Goal: Transaction & Acquisition: Purchase product/service

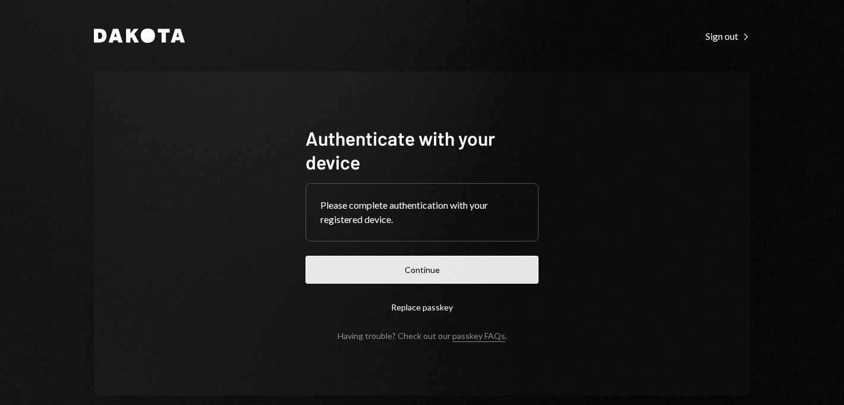
click at [412, 277] on button "Continue" at bounding box center [421, 269] width 233 height 28
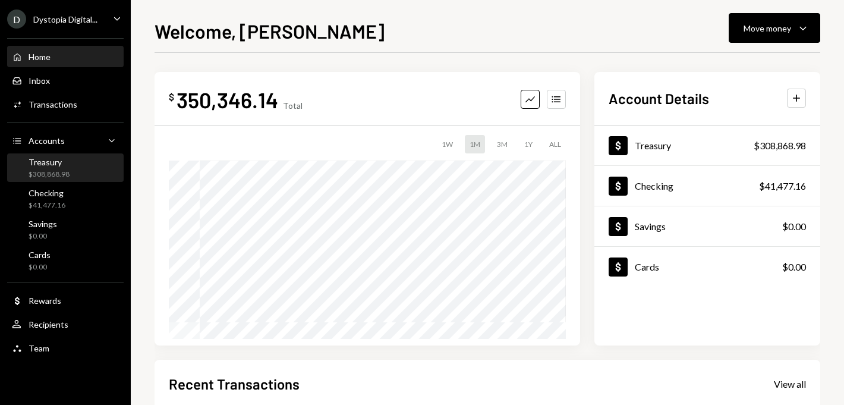
click at [70, 169] on div "Treasury $308,868.98" at bounding box center [65, 168] width 107 height 23
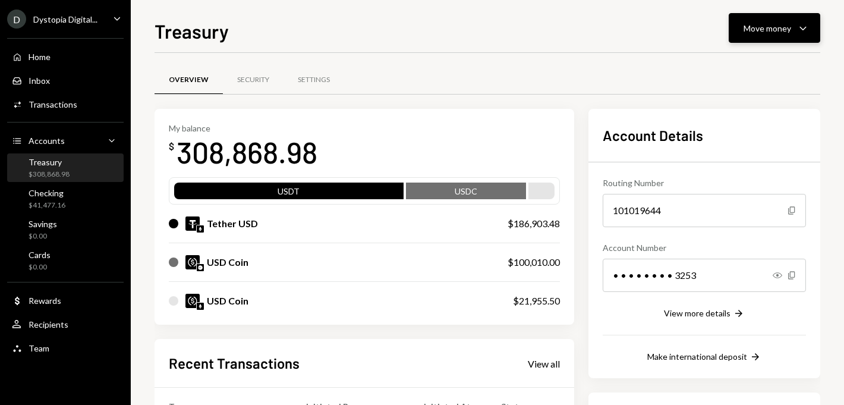
click at [747, 30] on div "Move money" at bounding box center [767, 28] width 48 height 12
click at [757, 59] on div "Send" at bounding box center [764, 64] width 87 height 12
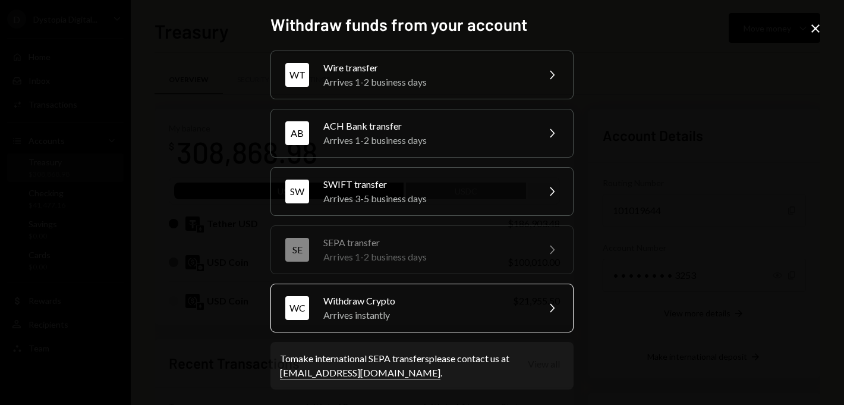
click at [380, 311] on div "Arrives instantly" at bounding box center [426, 315] width 207 height 14
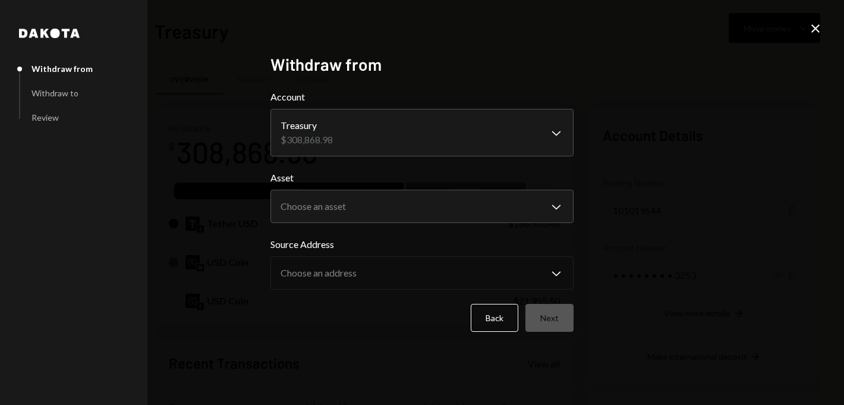
click at [376, 133] on body "D Dystopia Digital... Caret Down Home Home Inbox Inbox Activities Transactions …" at bounding box center [422, 202] width 844 height 405
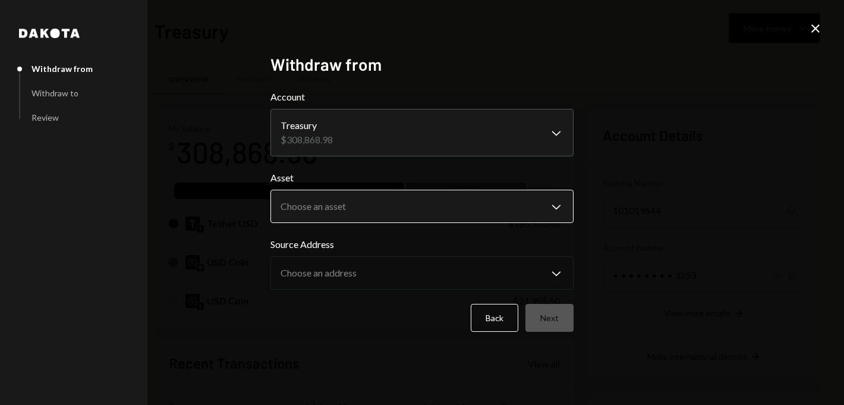
click at [329, 204] on body "D Dystopia Digital... Caret Down Home Home Inbox Inbox Activities Transactions …" at bounding box center [422, 202] width 844 height 405
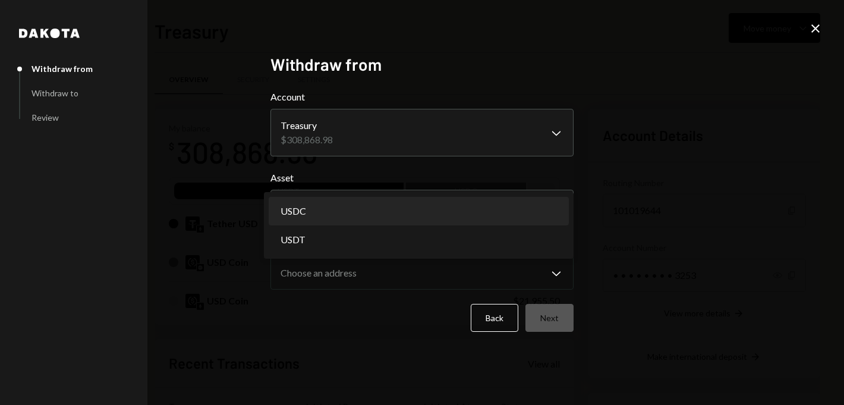
select select "****"
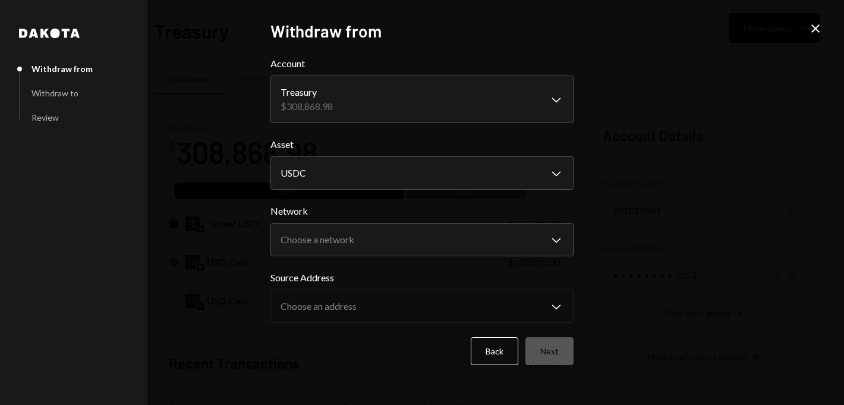
click at [477, 279] on label "Source Address" at bounding box center [421, 277] width 303 height 14
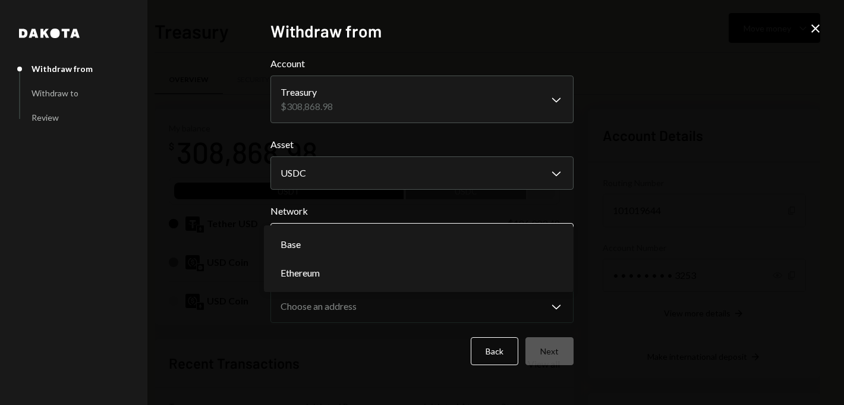
click at [428, 231] on body "D Dystopia Digital... Caret Down Home Home Inbox Inbox Activities Transactions …" at bounding box center [422, 202] width 844 height 405
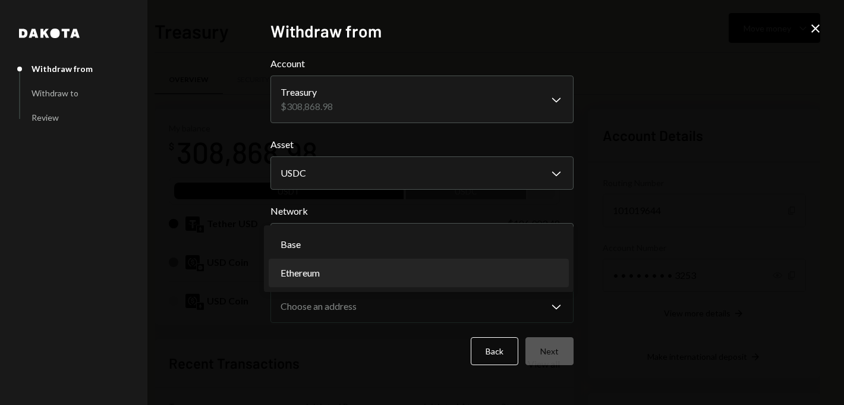
select select "**********"
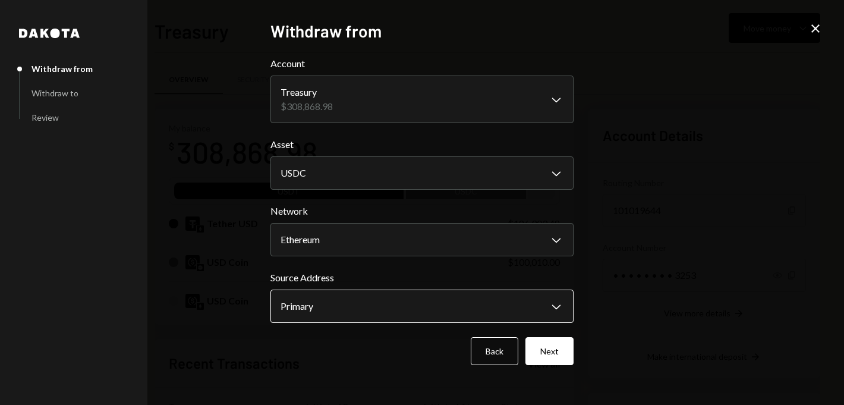
click at [350, 303] on body "D Dystopia Digital... Caret Down Home Home Inbox Inbox Activities Transactions …" at bounding box center [422, 202] width 844 height 405
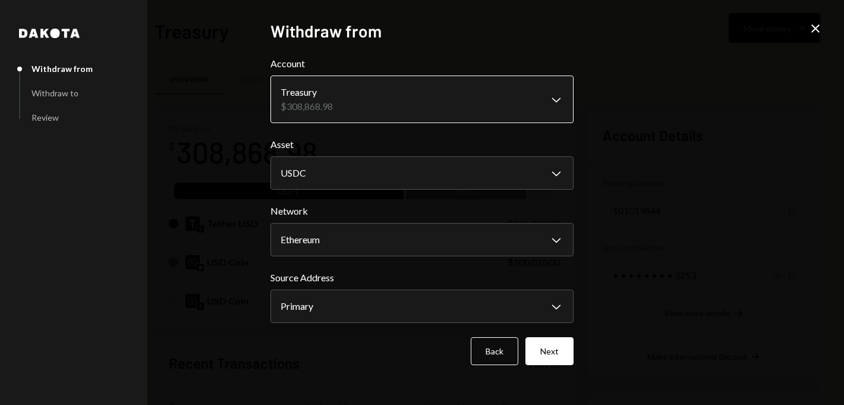
click at [381, 98] on body "D Dystopia Digital... Caret Down Home Home Inbox Inbox Activities Transactions …" at bounding box center [422, 202] width 844 height 405
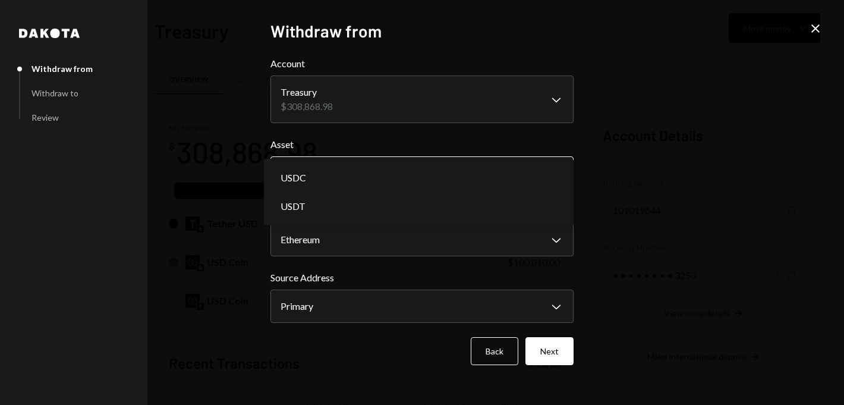
click at [338, 159] on body "D Dystopia Digital... Caret Down Home Home Inbox Inbox Activities Transactions …" at bounding box center [422, 202] width 844 height 405
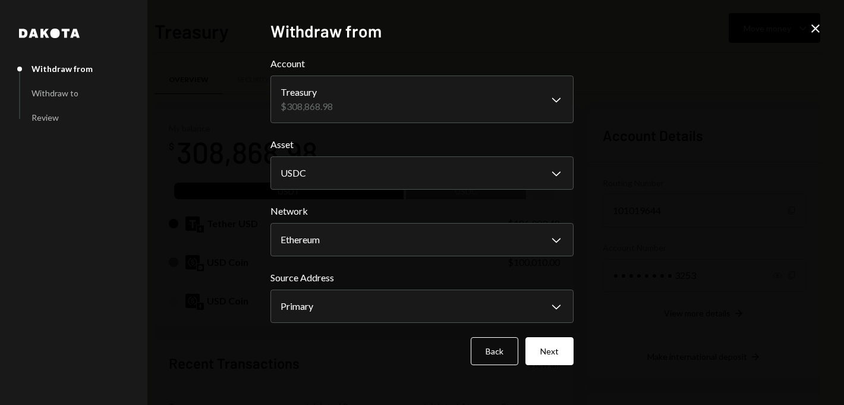
click at [816, 25] on icon "Close" at bounding box center [815, 28] width 14 height 14
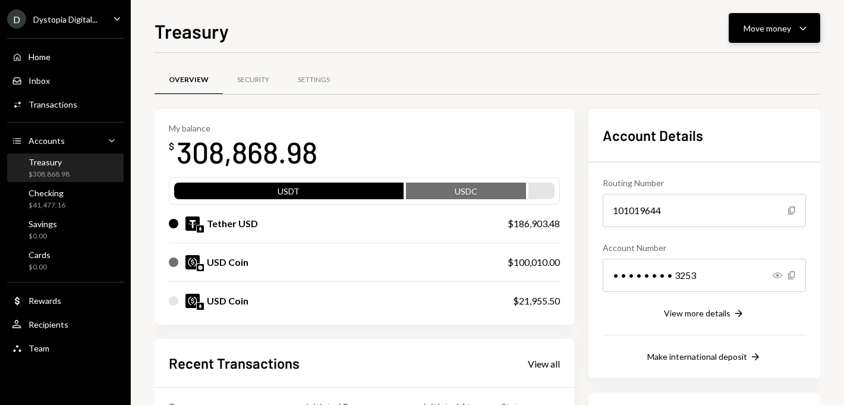
click at [785, 23] on div "Move money" at bounding box center [767, 28] width 48 height 12
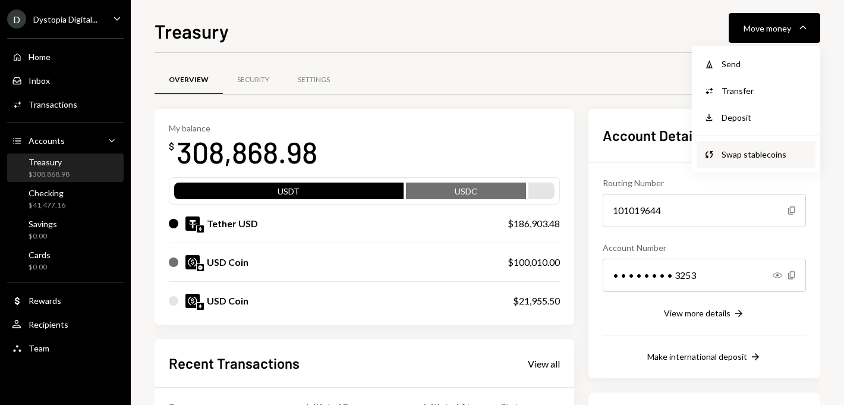
click at [749, 151] on div "Swap stablecoins" at bounding box center [764, 154] width 87 height 12
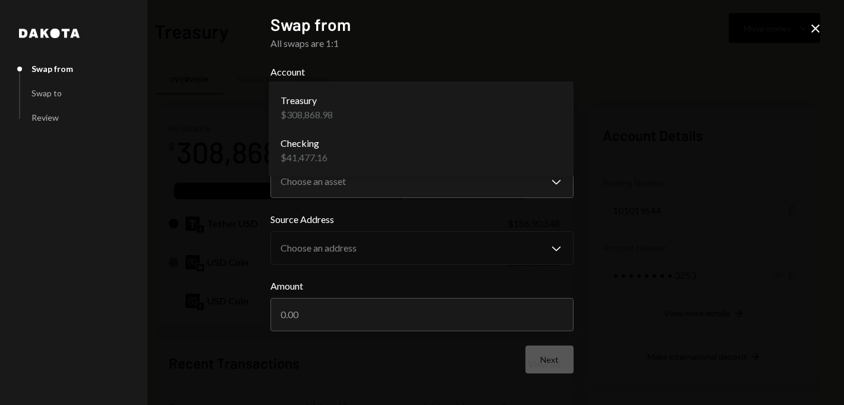
click at [462, 115] on body "D Dystopia Digital... Caret Down Home Home Inbox Inbox Activities Transactions …" at bounding box center [422, 202] width 844 height 405
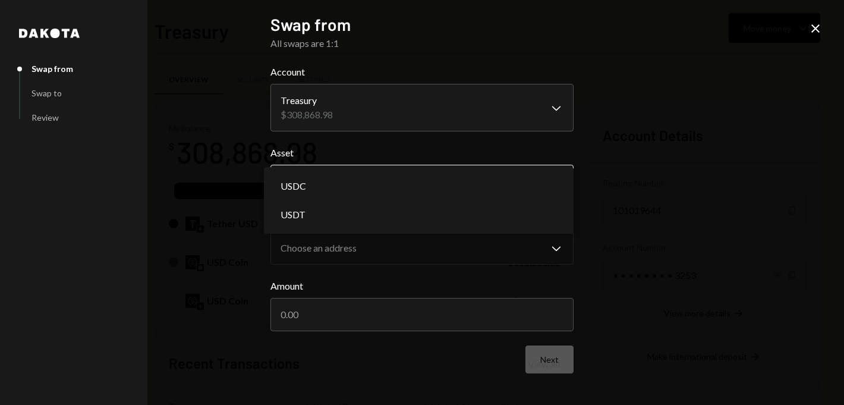
click at [389, 186] on body "D Dystopia Digital... Caret Down Home Home Inbox Inbox Activities Transactions …" at bounding box center [422, 202] width 844 height 405
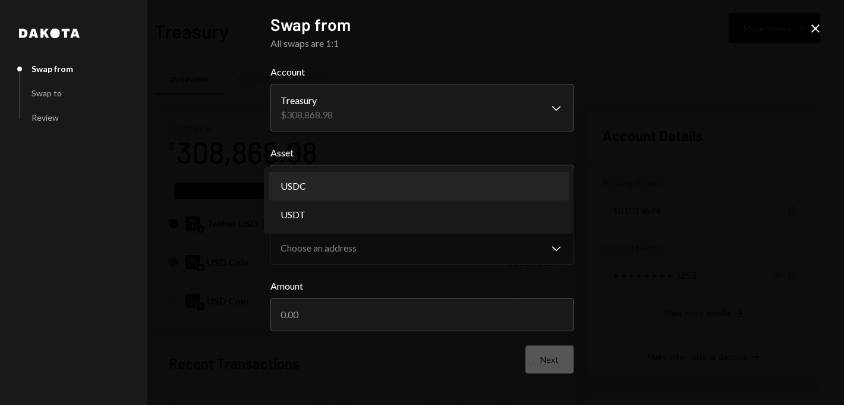
select select "****"
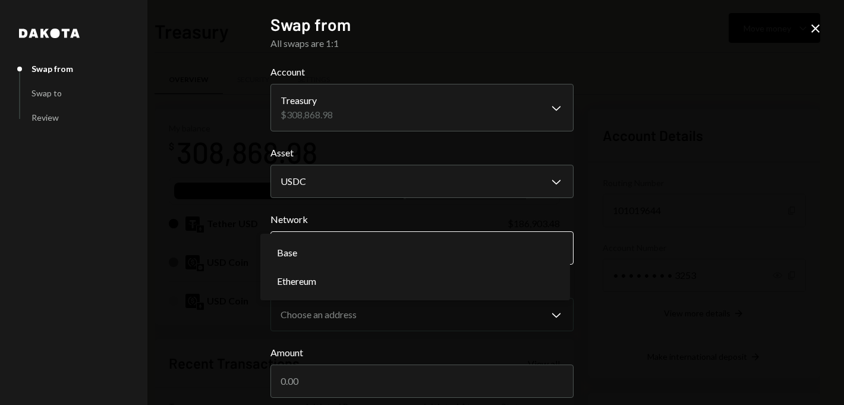
click at [348, 242] on body "D Dystopia Digital... Caret Down Home Home Inbox Inbox Activities Transactions …" at bounding box center [422, 202] width 844 height 405
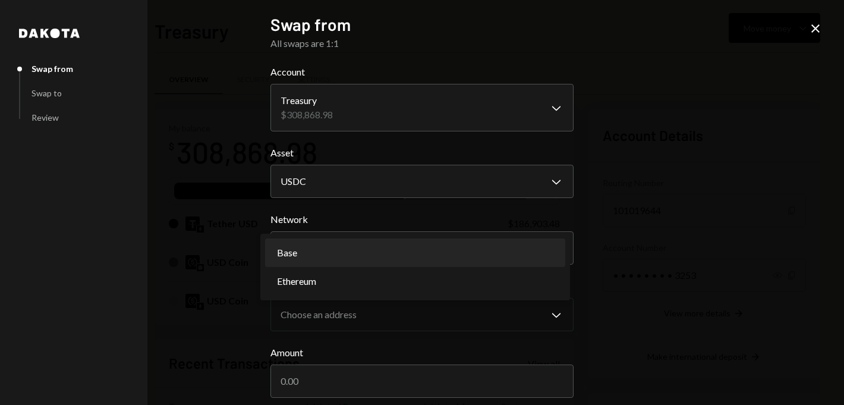
select select "**********"
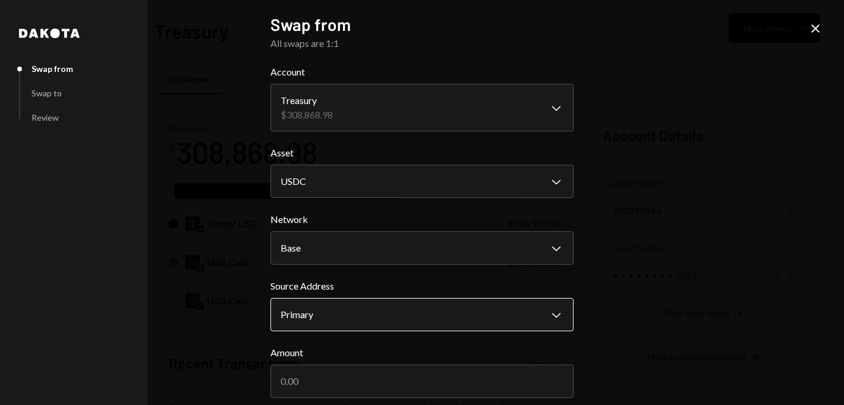
scroll to position [53, 0]
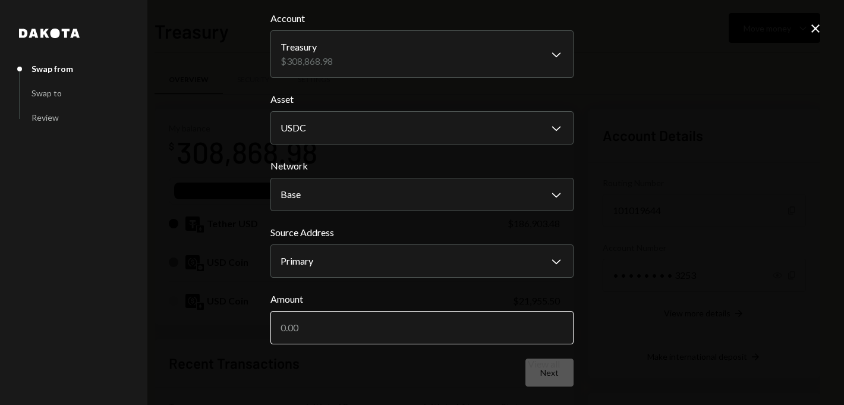
click at [323, 324] on input "Amount" at bounding box center [421, 327] width 303 height 33
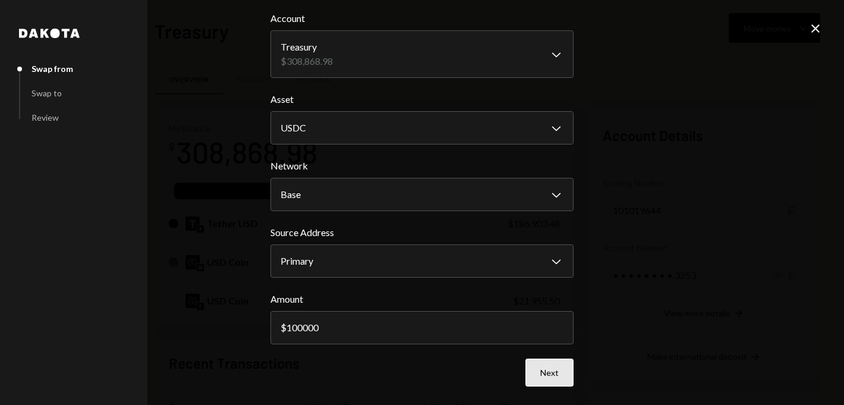
type input "100000"
click at [552, 367] on button "Next" at bounding box center [549, 372] width 48 height 28
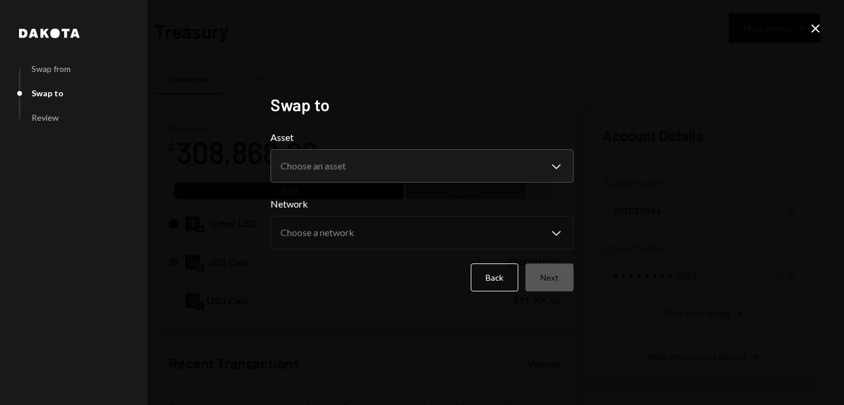
scroll to position [0, 0]
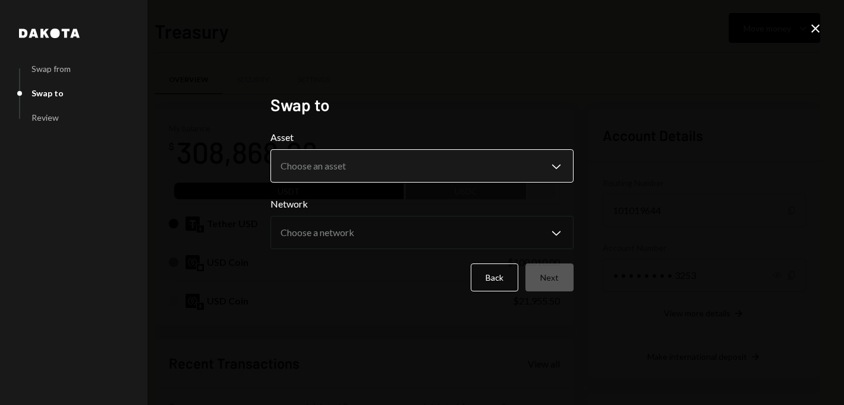
click at [497, 163] on body "D Dystopia Digital... Caret Down Home Home Inbox Inbox Activities Transactions …" at bounding box center [422, 202] width 844 height 405
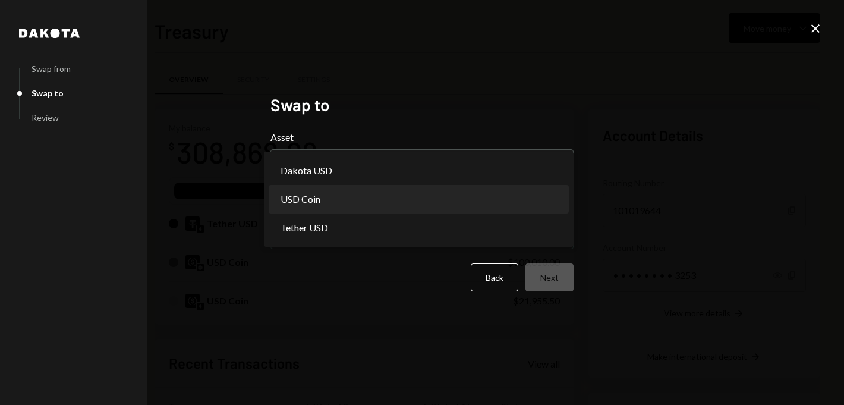
select select "****"
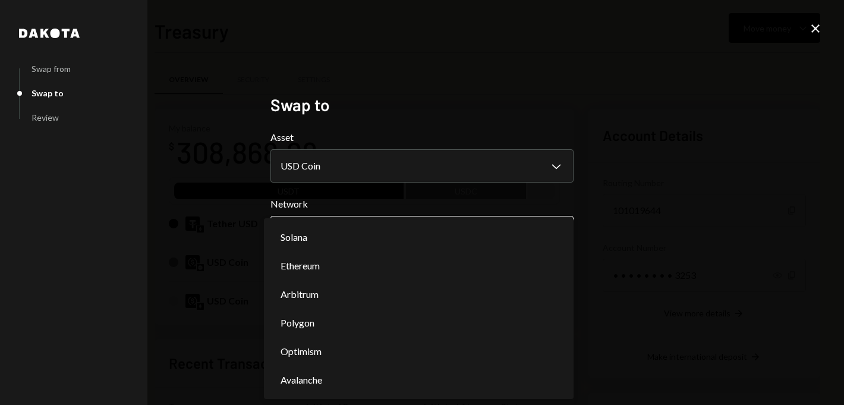
click at [393, 227] on body "D Dystopia Digital... Caret Down Home Home Inbox Inbox Activities Transactions …" at bounding box center [422, 202] width 844 height 405
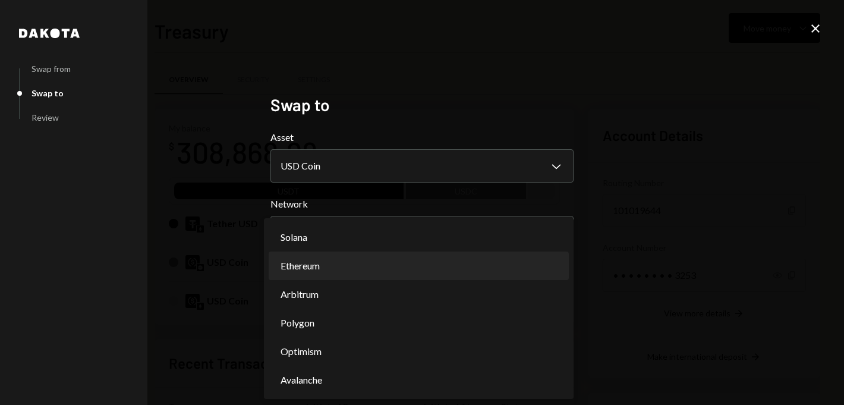
select select "**********"
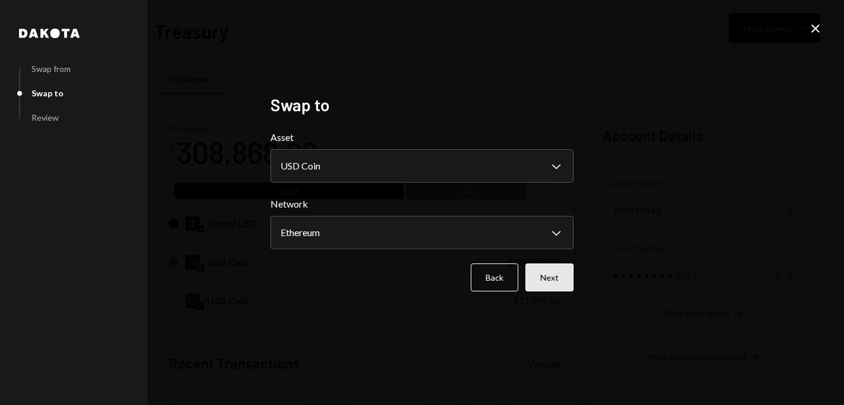
click at [548, 284] on button "Next" at bounding box center [549, 277] width 48 height 28
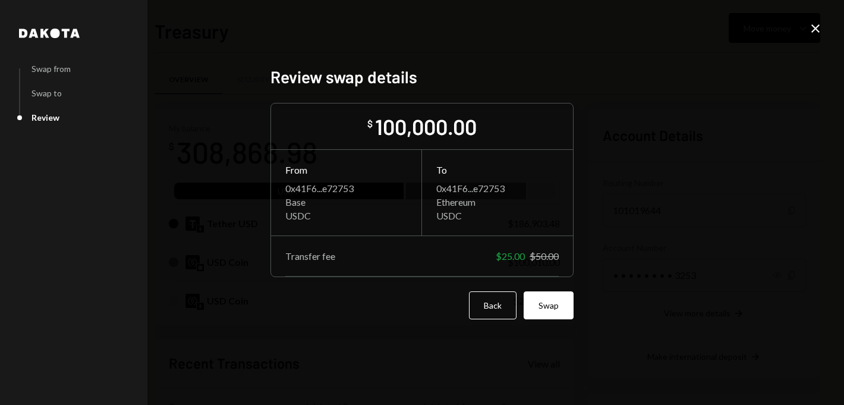
click at [811, 29] on icon "Close" at bounding box center [815, 28] width 14 height 14
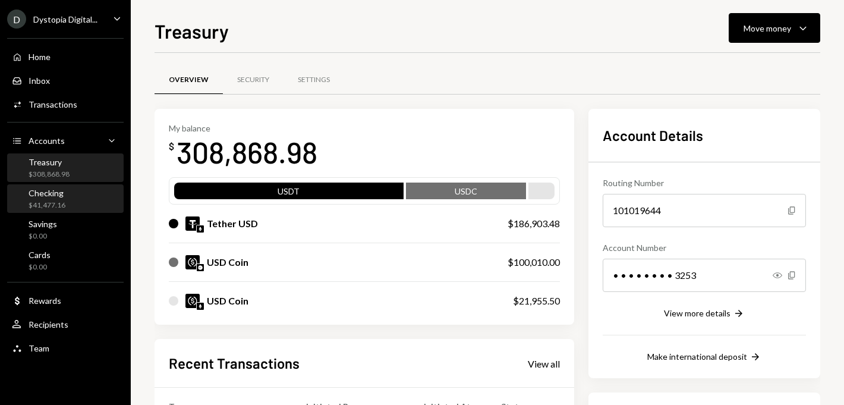
click at [70, 198] on div "Checking $41,477.16" at bounding box center [65, 199] width 107 height 23
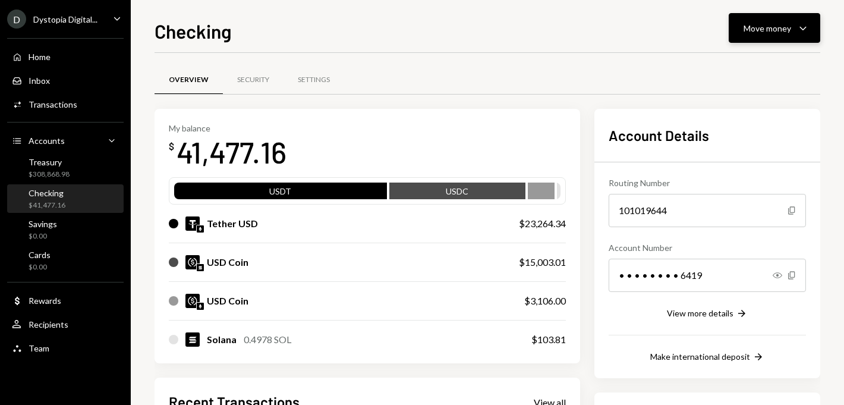
click at [776, 31] on div "Move money" at bounding box center [767, 28] width 48 height 12
click at [740, 90] on div "Transfer" at bounding box center [764, 90] width 87 height 12
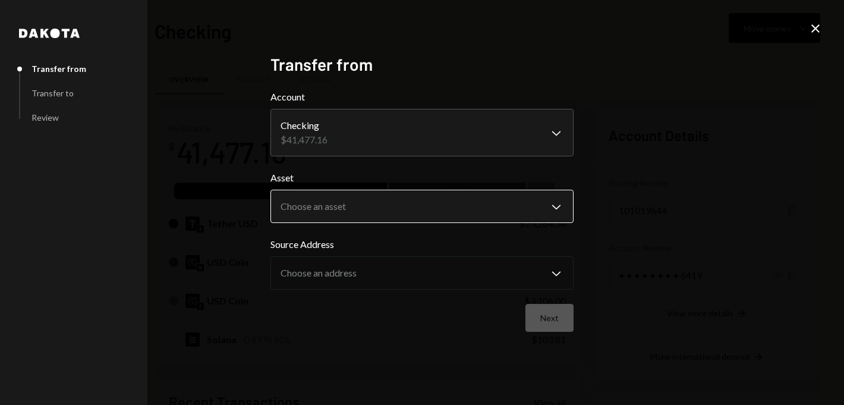
click at [399, 213] on body "D Dystopia Digital... Caret Down Home Home Inbox Inbox Activities Transactions …" at bounding box center [422, 202] width 844 height 405
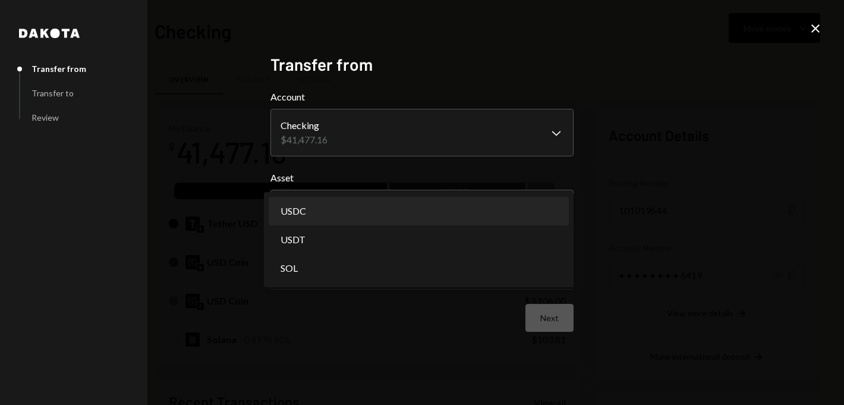
select select "****"
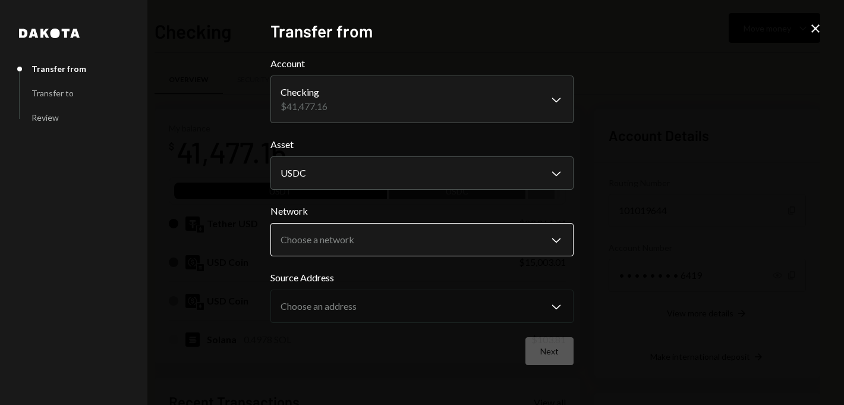
click at [338, 242] on body "D Dystopia Digital... Caret Down Home Home Inbox Inbox Activities Transactions …" at bounding box center [422, 202] width 844 height 405
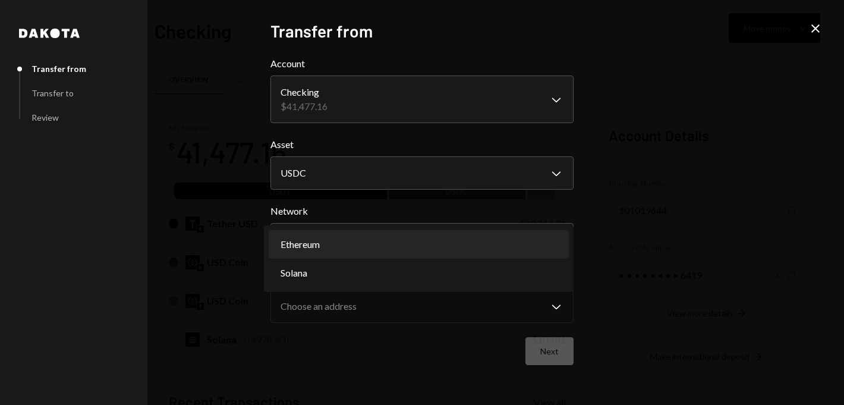
select select "**********"
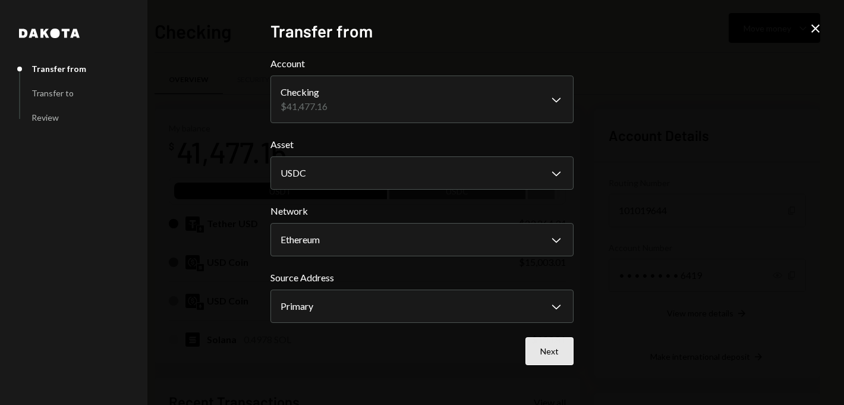
click at [548, 352] on button "Next" at bounding box center [549, 351] width 48 height 28
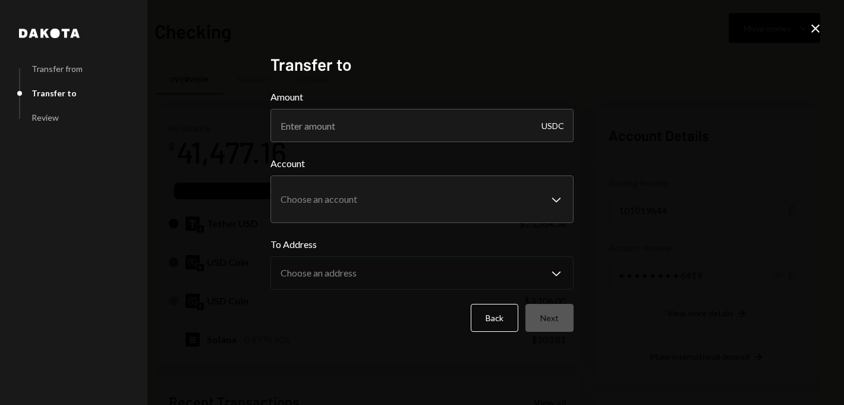
click at [815, 27] on icon at bounding box center [815, 28] width 8 height 8
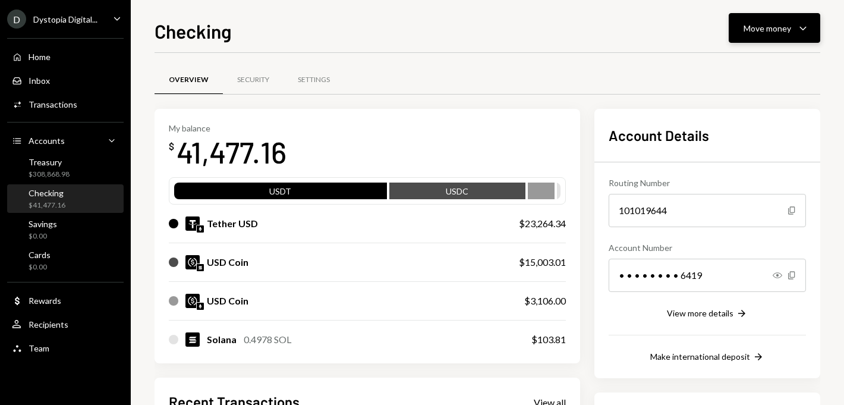
click at [787, 33] on div "Move money" at bounding box center [767, 28] width 48 height 12
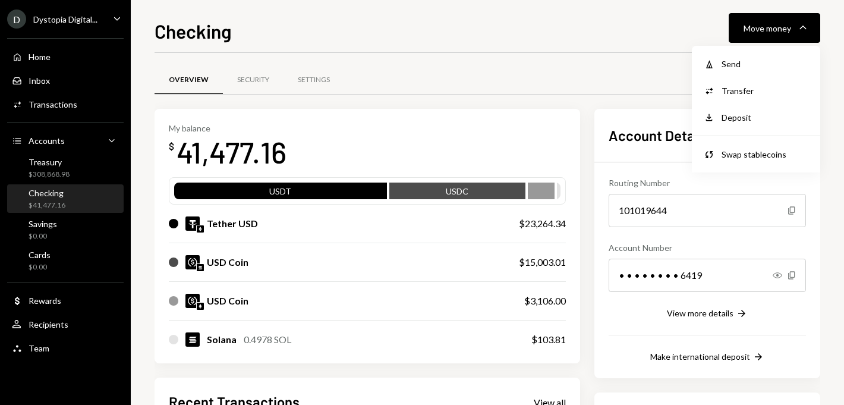
click at [601, 70] on div "Overview Security Settings" at bounding box center [486, 80] width 665 height 30
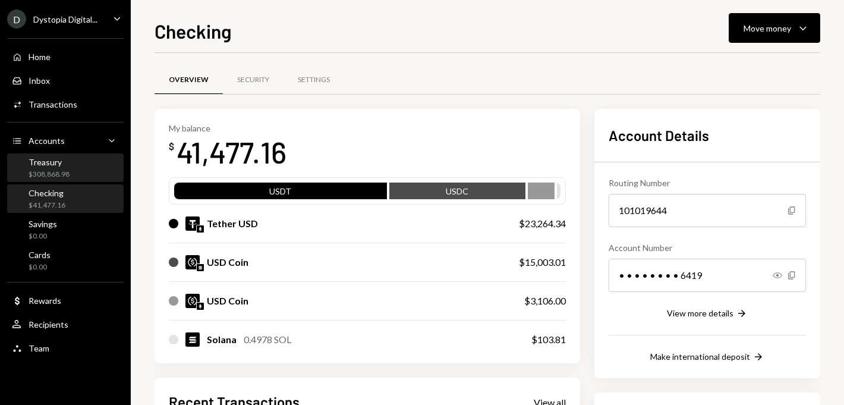
click at [45, 175] on div "$308,868.98" at bounding box center [49, 174] width 41 height 10
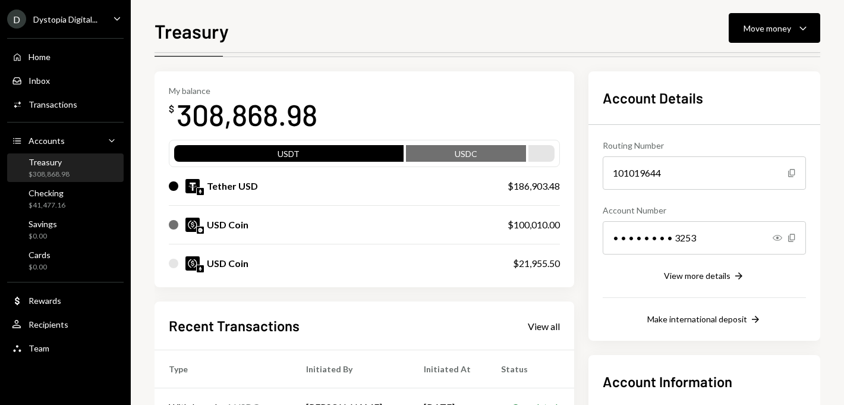
scroll to position [1, 0]
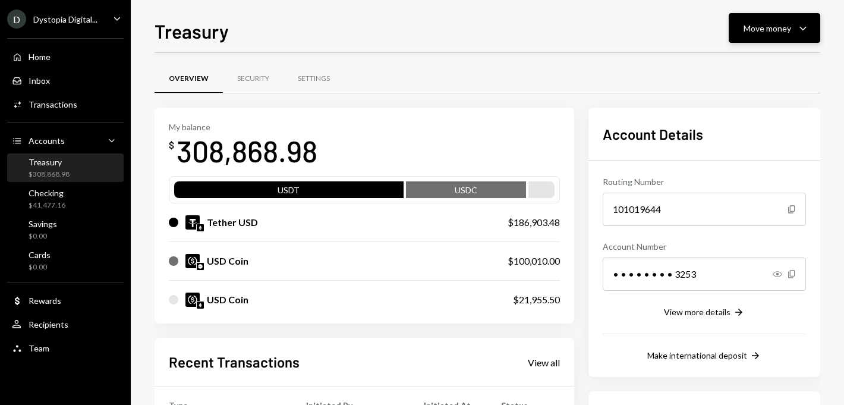
click at [811, 24] on button "Move money Caret Down" at bounding box center [773, 28] width 91 height 30
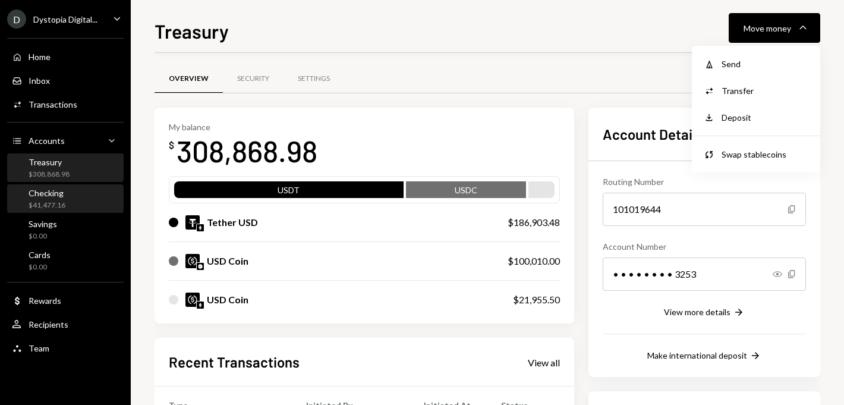
click at [90, 199] on div "Checking $41,477.16" at bounding box center [65, 199] width 107 height 23
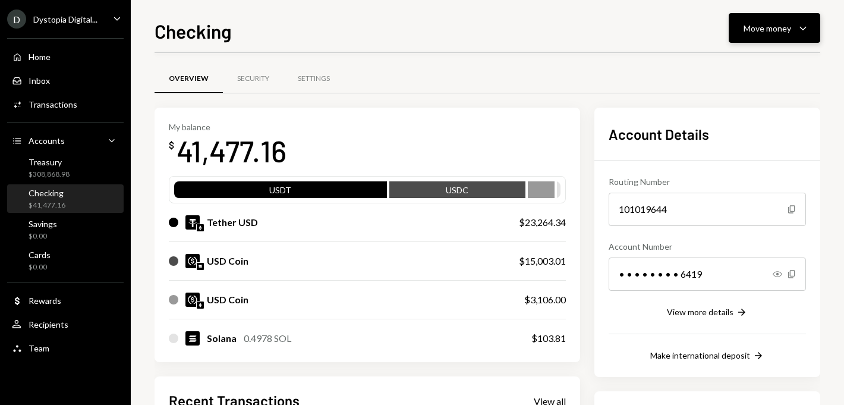
click at [806, 23] on icon "Caret Down" at bounding box center [802, 28] width 14 height 14
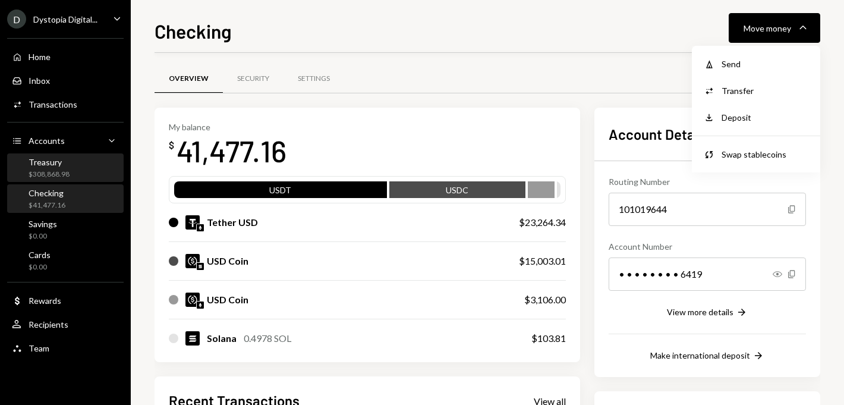
click at [91, 171] on div "Treasury $308,868.98" at bounding box center [65, 168] width 107 height 23
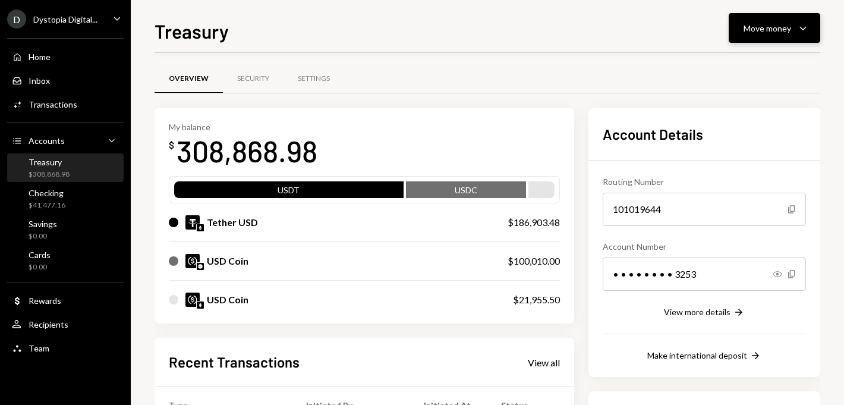
click at [778, 33] on div "Move money" at bounding box center [767, 28] width 48 height 12
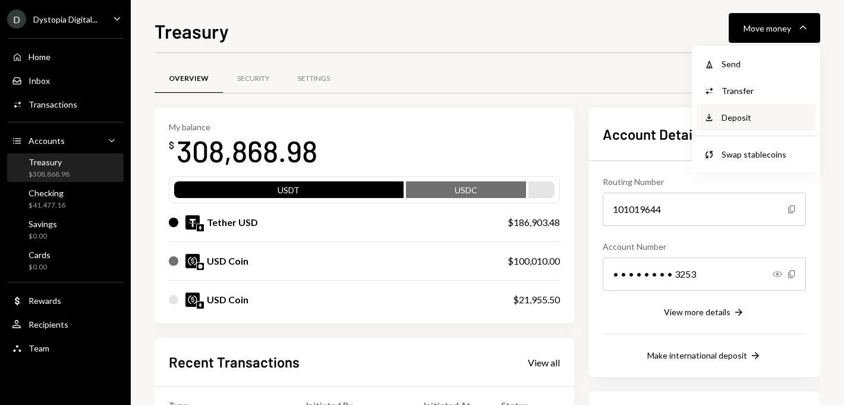
click at [753, 112] on div "Deposit" at bounding box center [764, 117] width 87 height 12
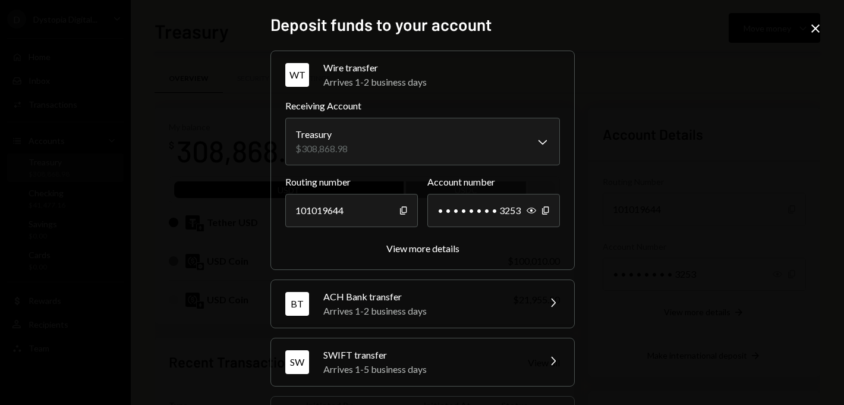
scroll to position [174, 0]
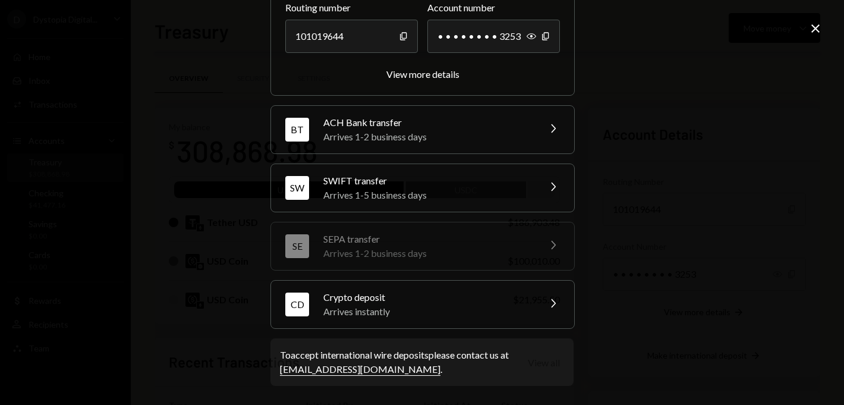
click at [480, 307] on div "Arrives instantly" at bounding box center [427, 311] width 208 height 14
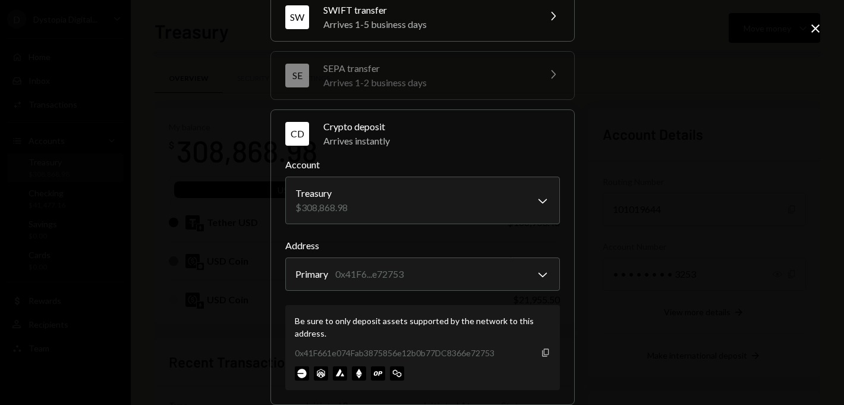
click at [542, 353] on icon "Copy" at bounding box center [546, 353] width 10 height 10
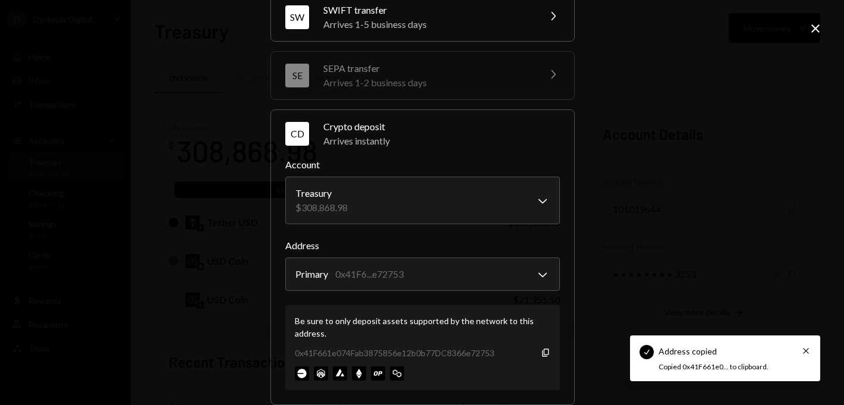
click at [816, 29] on icon "Close" at bounding box center [815, 28] width 14 height 14
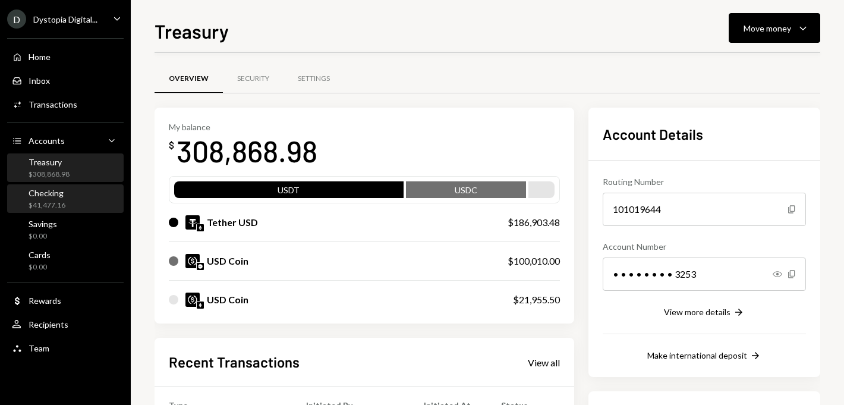
click at [49, 198] on div "Checking $41,477.16" at bounding box center [47, 199] width 37 height 23
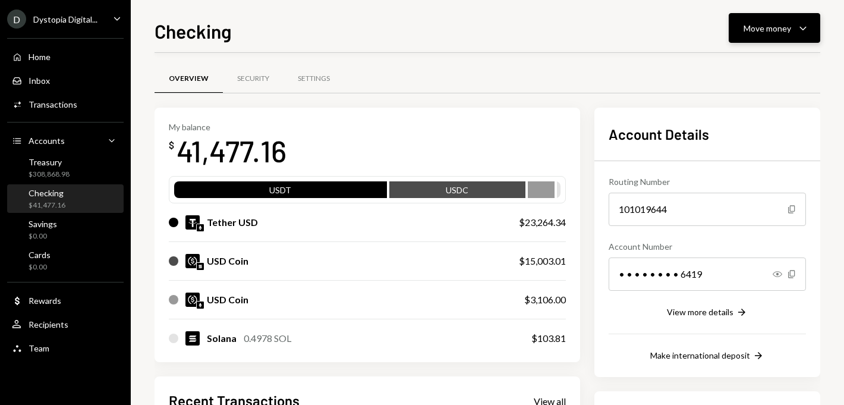
click at [763, 33] on div "Move money" at bounding box center [767, 28] width 48 height 12
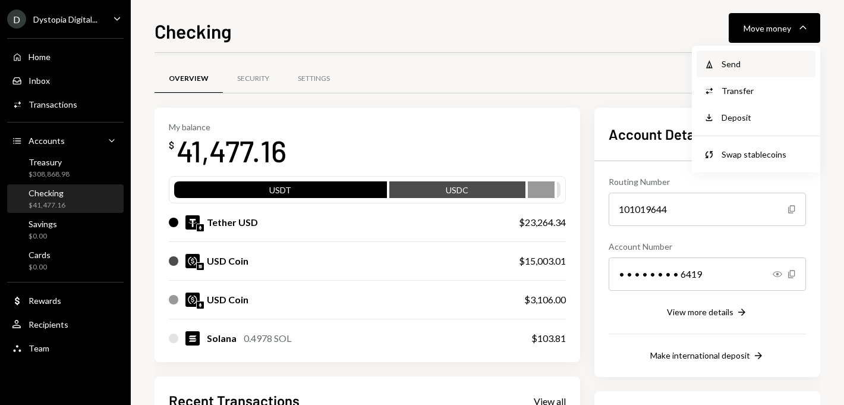
click at [734, 62] on div "Send" at bounding box center [764, 64] width 87 height 12
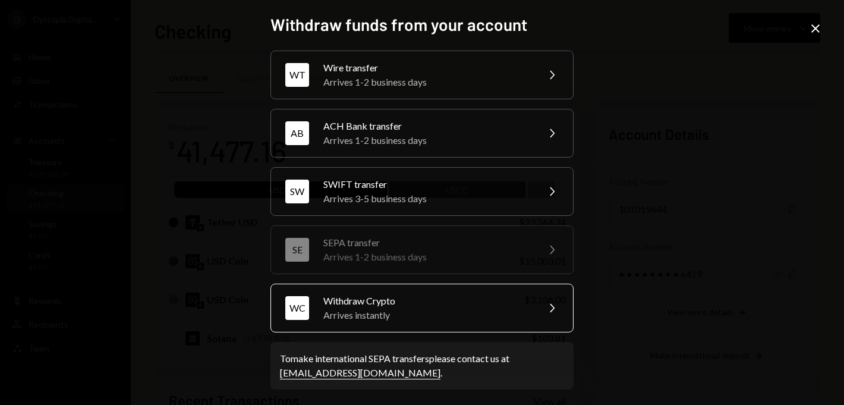
scroll to position [3, 0]
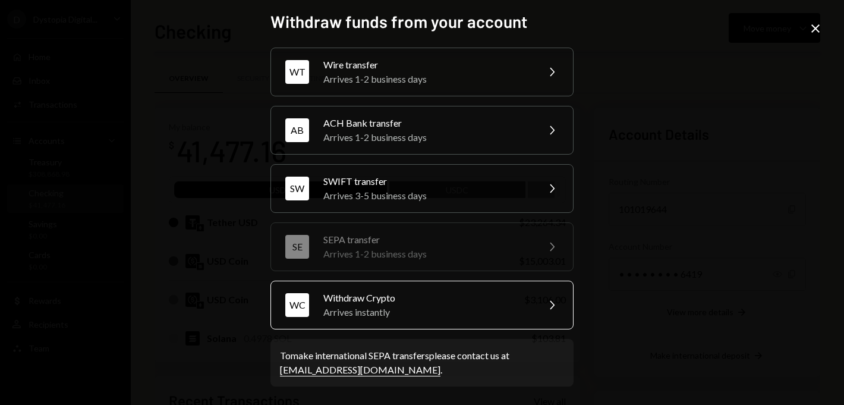
click at [391, 295] on div "Withdraw Crypto" at bounding box center [426, 298] width 207 height 14
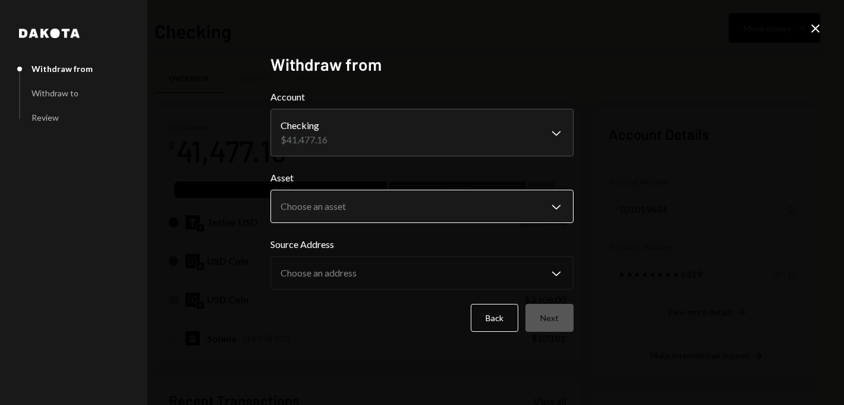
click at [356, 198] on body "D Dystopia Digital... Caret Down Home Home Inbox Inbox Activities Transactions …" at bounding box center [422, 202] width 844 height 405
click at [336, 200] on body "D Dystopia Digital... Caret Down Home Home Inbox Inbox Activities Transactions …" at bounding box center [422, 202] width 844 height 405
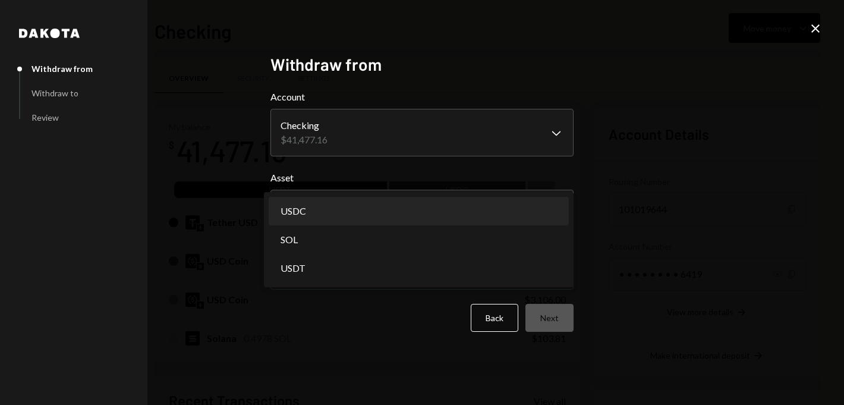
select select "****"
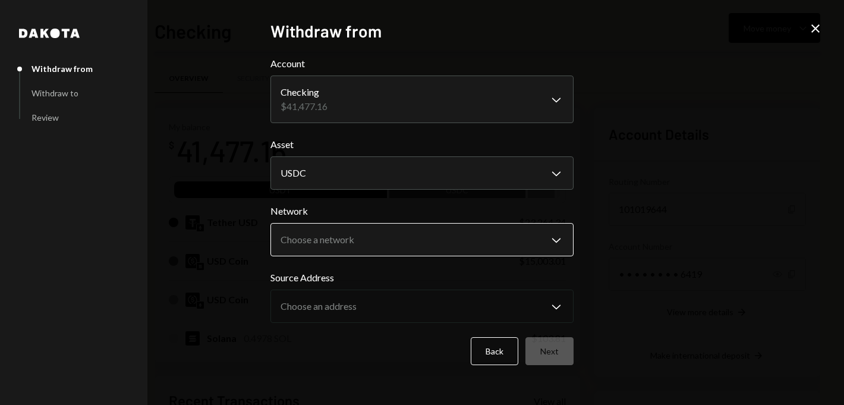
click at [323, 230] on body "D Dystopia Digital... Caret Down Home Home Inbox Inbox Activities Transactions …" at bounding box center [422, 202] width 844 height 405
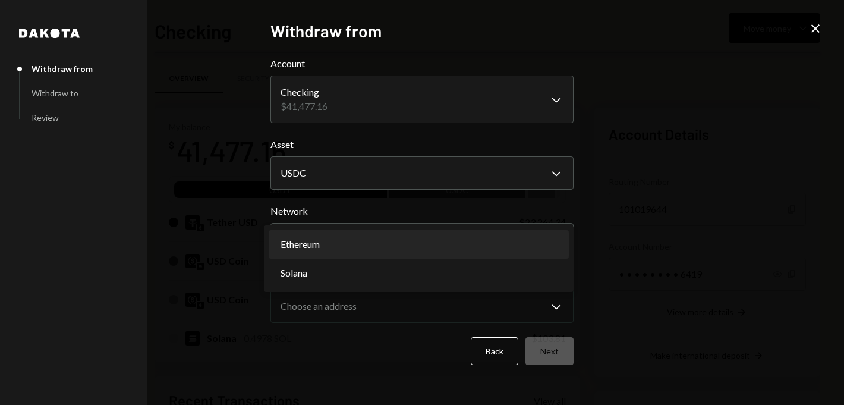
select select "**********"
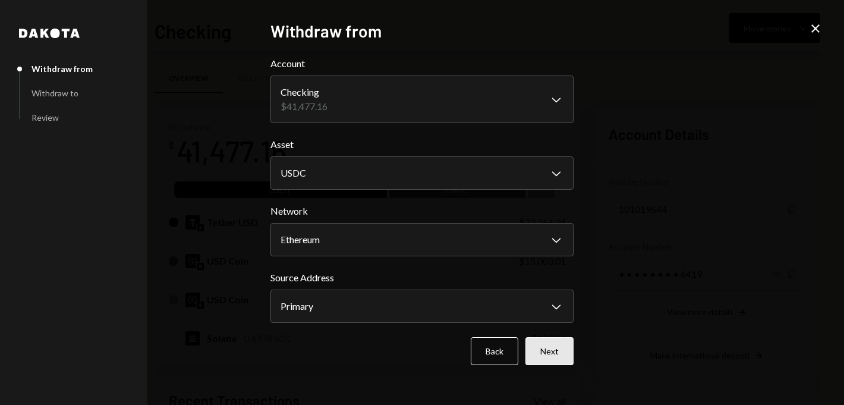
click at [555, 353] on button "Next" at bounding box center [549, 351] width 48 height 28
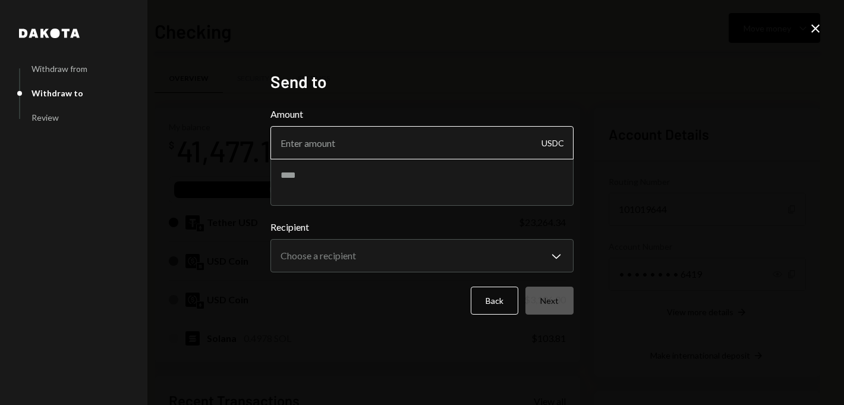
click at [428, 147] on input "Amount" at bounding box center [421, 142] width 303 height 33
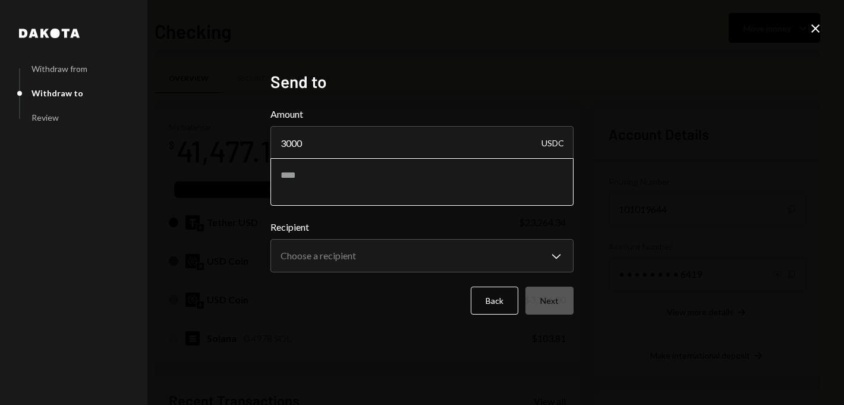
type input "3000"
click at [389, 184] on textarea at bounding box center [421, 182] width 303 height 48
type textarea "*"
type textarea "**********"
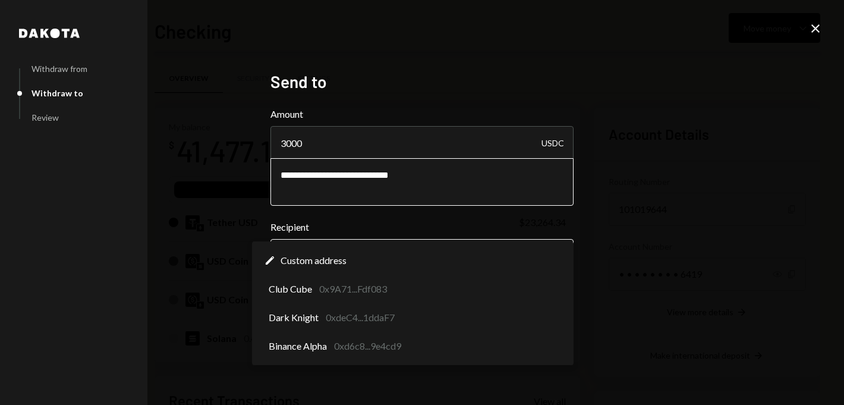
click at [381, 258] on body "D Dystopia Digital... Caret Down Home Home Inbox Inbox Activities Transactions …" at bounding box center [422, 202] width 844 height 405
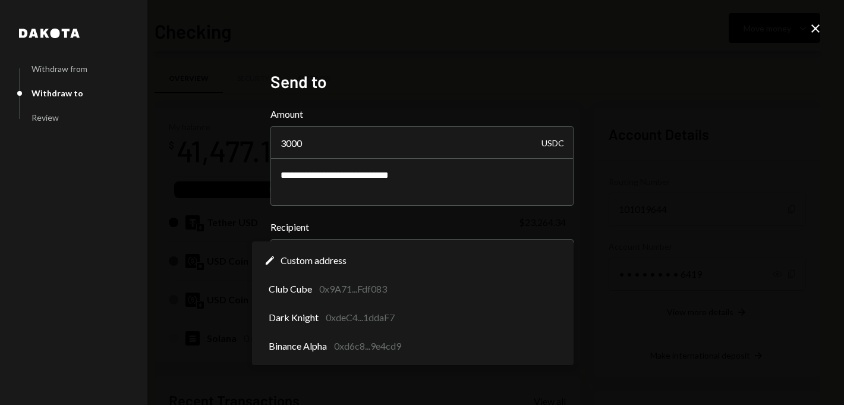
click at [424, 220] on label "Recipient" at bounding box center [421, 227] width 303 height 14
click at [411, 250] on body "D Dystopia Digital... Caret Down Home Home Inbox Inbox Activities Transactions …" at bounding box center [422, 202] width 844 height 405
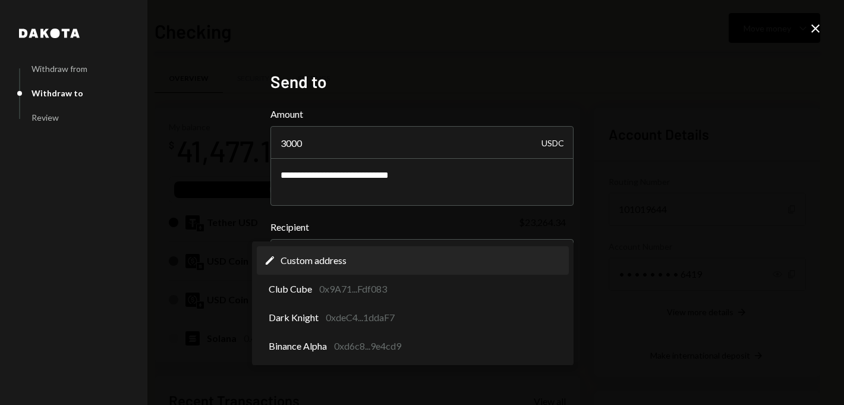
select select "**********"
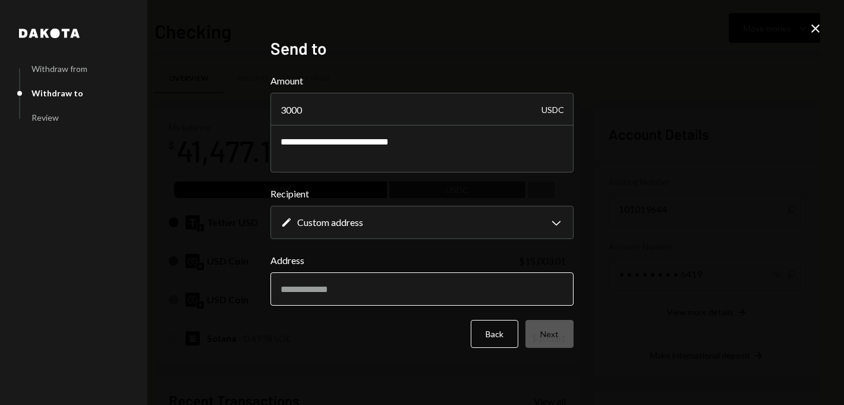
click at [332, 286] on input "Address" at bounding box center [421, 288] width 303 height 33
paste input "**********"
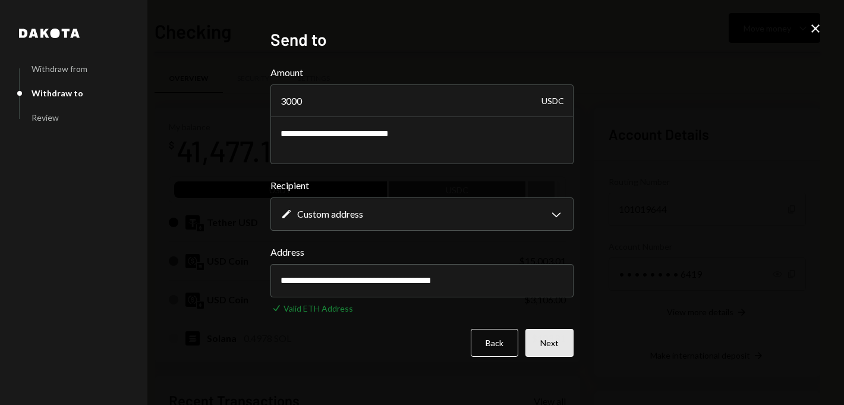
type input "**********"
click at [545, 336] on button "Next" at bounding box center [549, 343] width 48 height 28
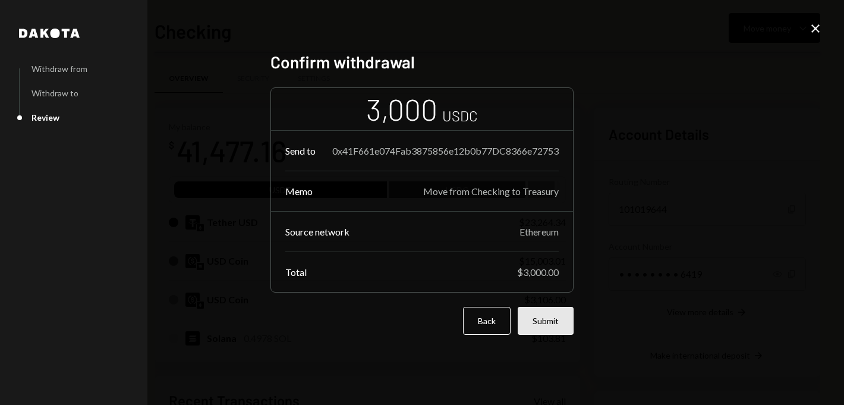
click at [541, 323] on button "Submit" at bounding box center [545, 321] width 56 height 28
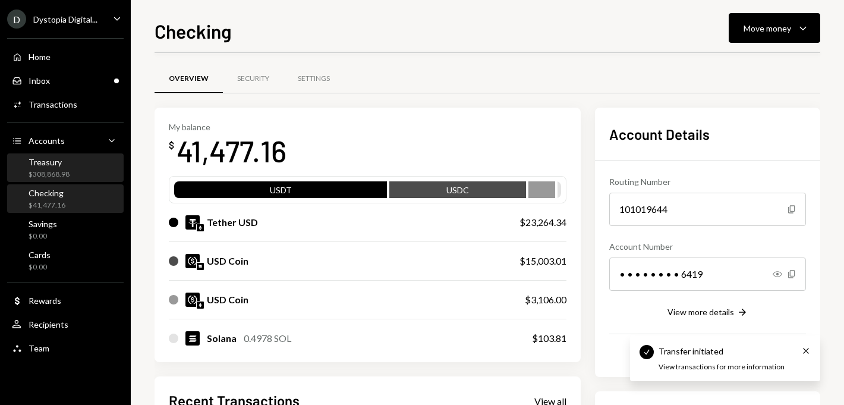
click at [66, 173] on div "$308,868.98" at bounding box center [49, 174] width 41 height 10
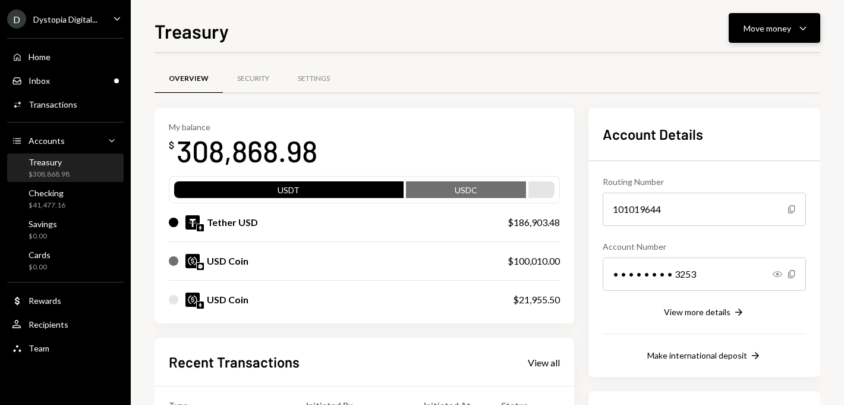
click at [769, 31] on div "Move money" at bounding box center [767, 28] width 48 height 12
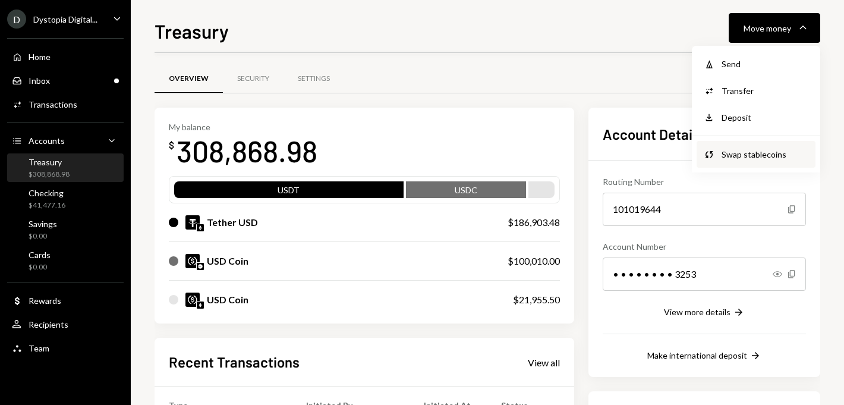
click at [733, 150] on div "Swap stablecoins" at bounding box center [764, 154] width 87 height 12
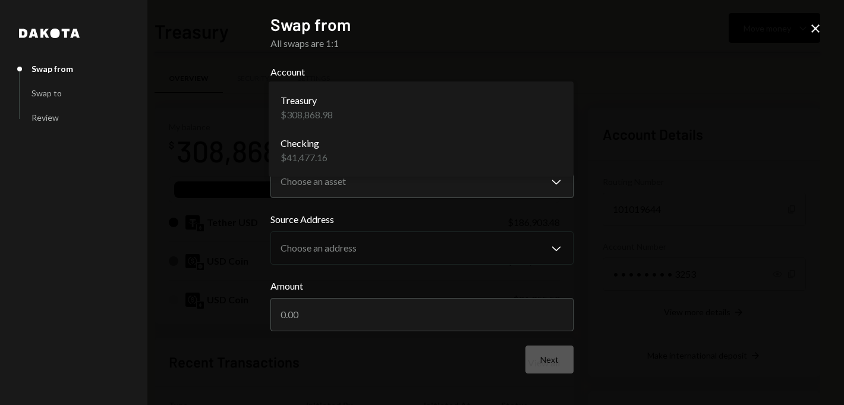
click at [453, 110] on body "D Dystopia Digital... Caret Down Home Home Inbox Inbox Activities Transactions …" at bounding box center [422, 202] width 844 height 405
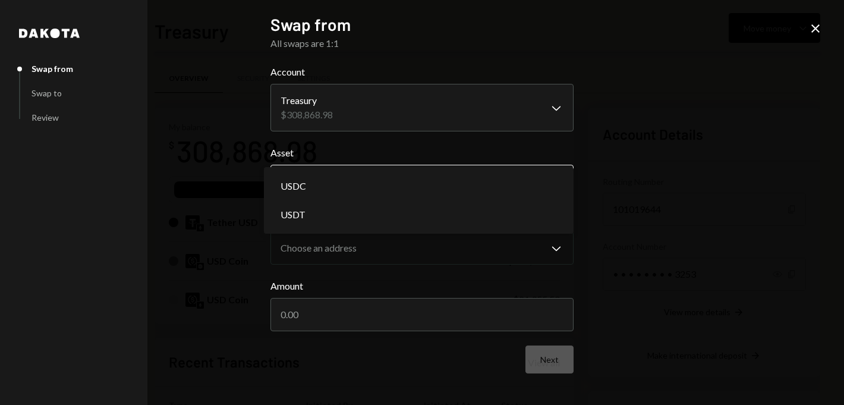
click at [375, 179] on body "D Dystopia Digital... Caret Down Home Home Inbox Inbox Activities Transactions …" at bounding box center [422, 202] width 844 height 405
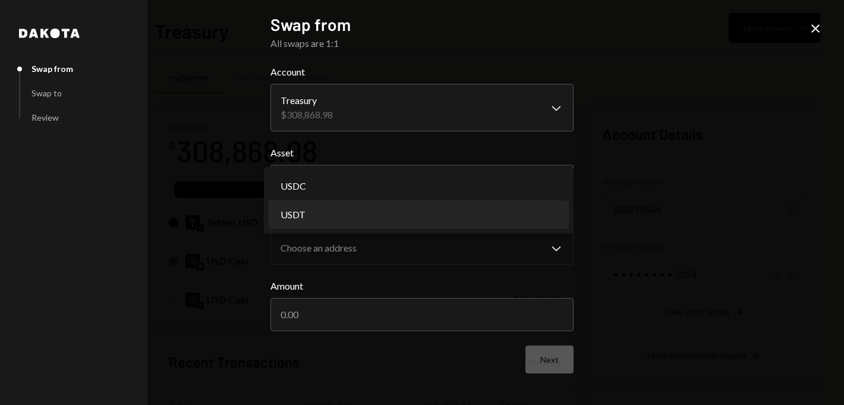
select select "****"
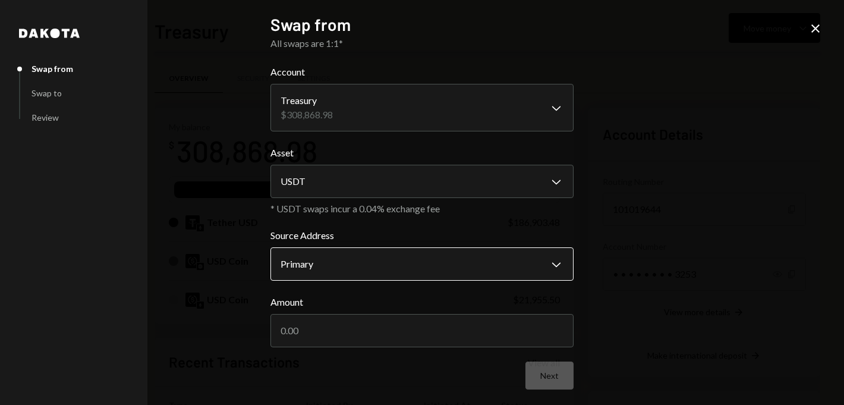
click at [331, 256] on body "D Dystopia Digital... Caret Down Home Home Inbox Inbox Activities Transactions …" at bounding box center [422, 202] width 844 height 405
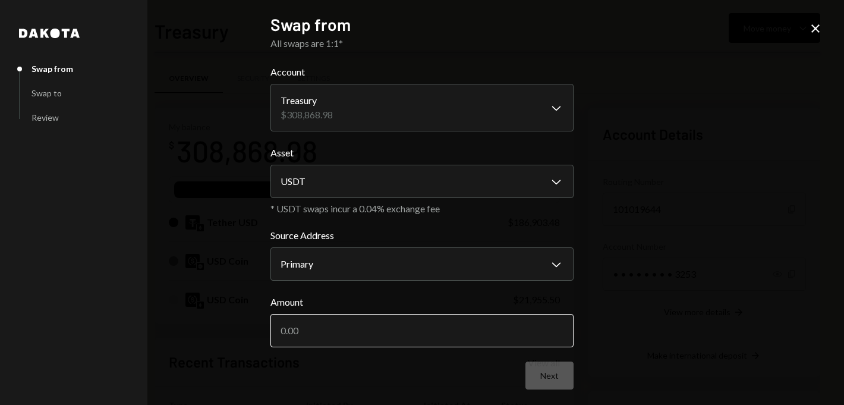
click at [323, 342] on input "Amount" at bounding box center [421, 330] width 303 height 33
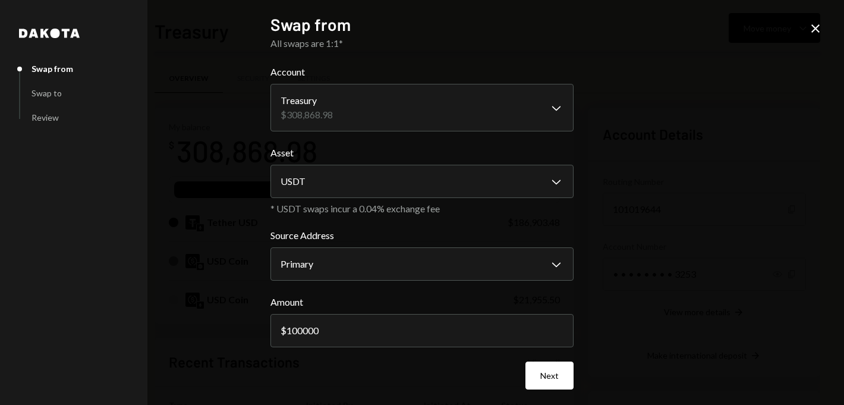
scroll to position [4, 0]
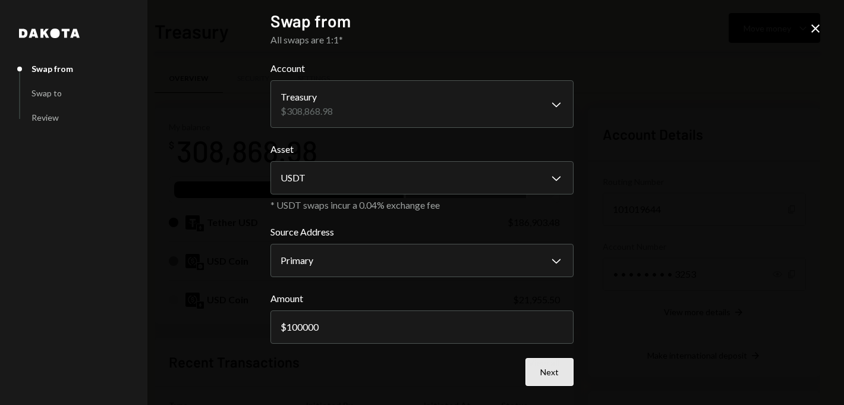
type input "100000"
click at [542, 370] on button "Next" at bounding box center [549, 372] width 48 height 28
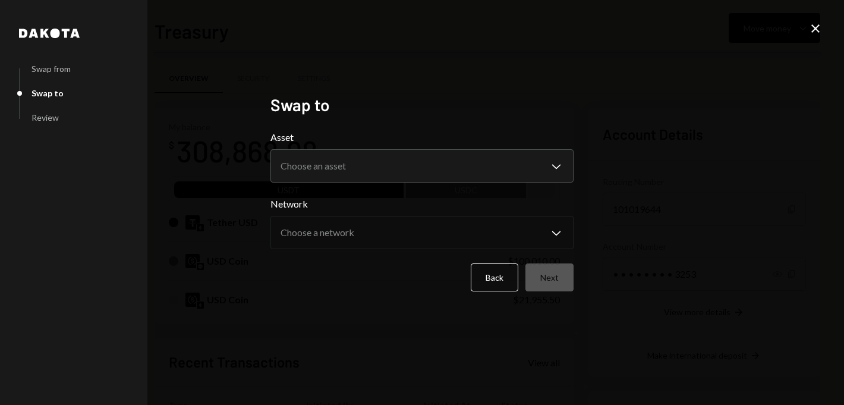
scroll to position [0, 0]
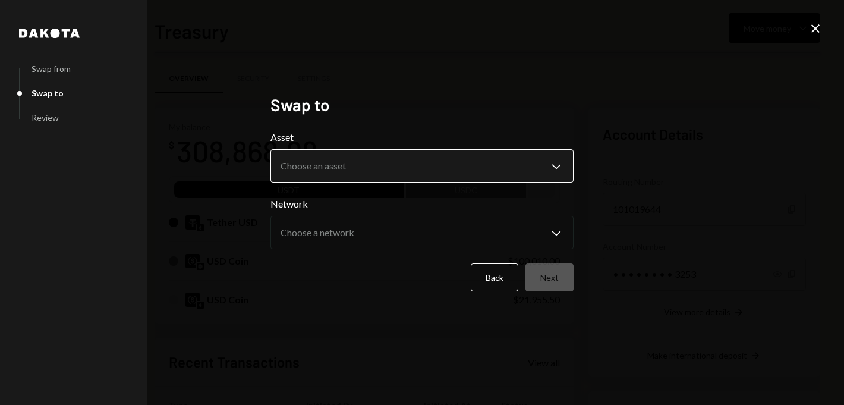
click at [447, 172] on body "D Dystopia Digital... Caret Down Home Home Inbox Inbox Activities Transactions …" at bounding box center [422, 202] width 844 height 405
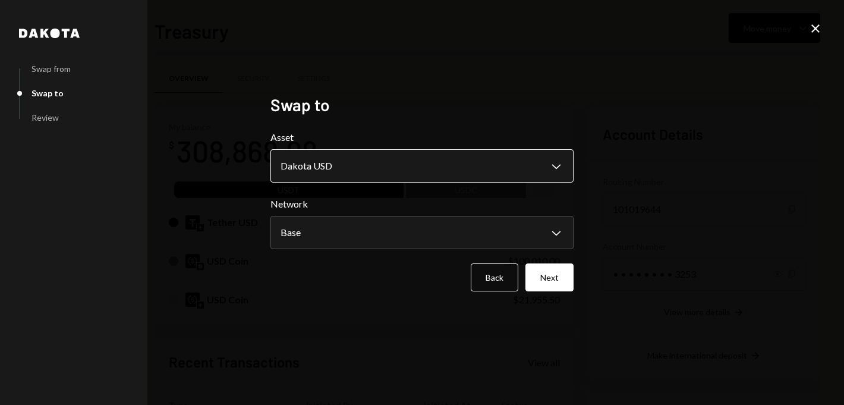
click at [359, 166] on body "D Dystopia Digital... Caret Down Home Home Inbox Inbox Activities Transactions …" at bounding box center [422, 202] width 844 height 405
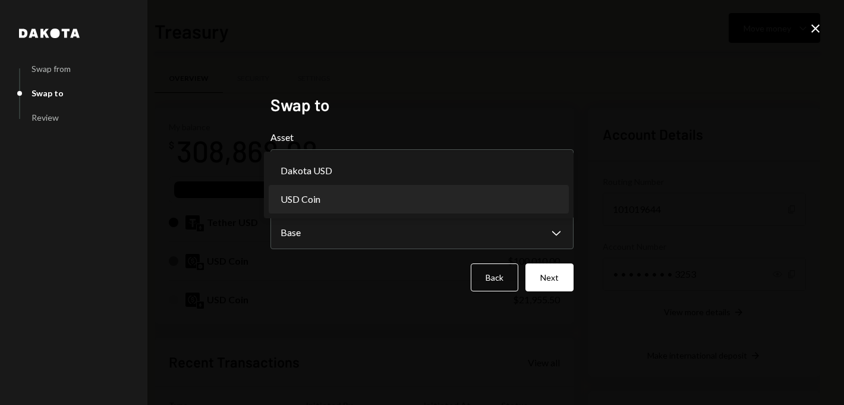
select select "****"
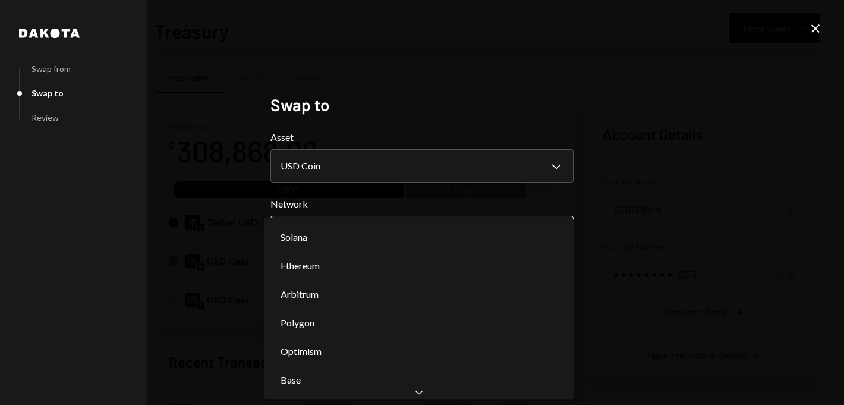
click at [333, 227] on body "D Dystopia Digital... Caret Down Home Home Inbox Inbox Activities Transactions …" at bounding box center [422, 202] width 844 height 405
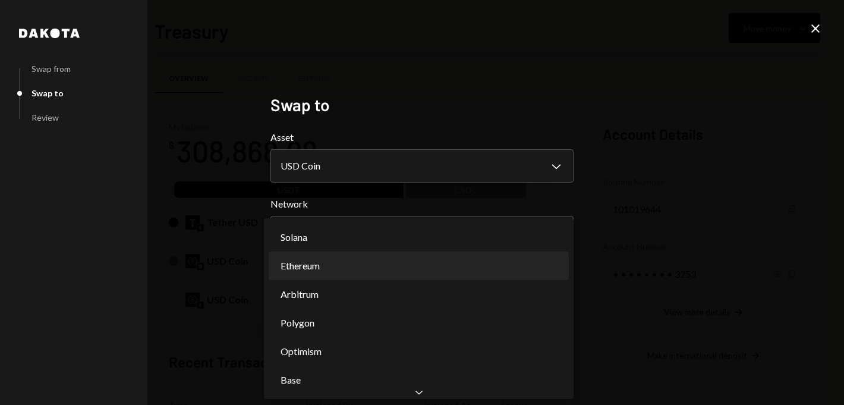
select select "**********"
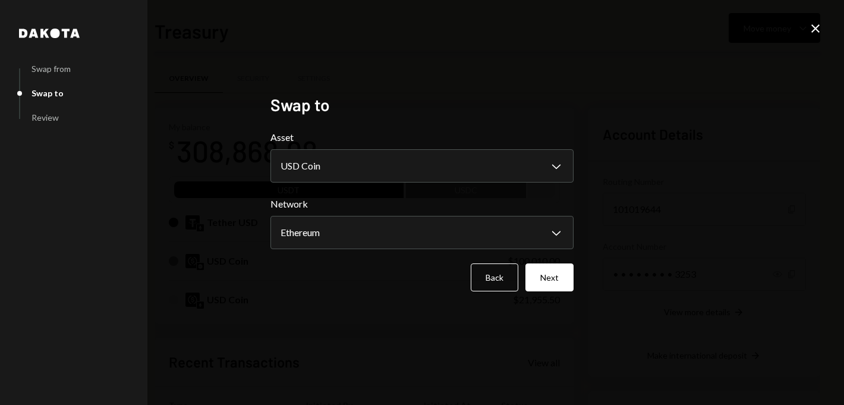
click at [630, 252] on div "**********" at bounding box center [422, 202] width 844 height 405
click at [556, 269] on button "Next" at bounding box center [549, 277] width 48 height 28
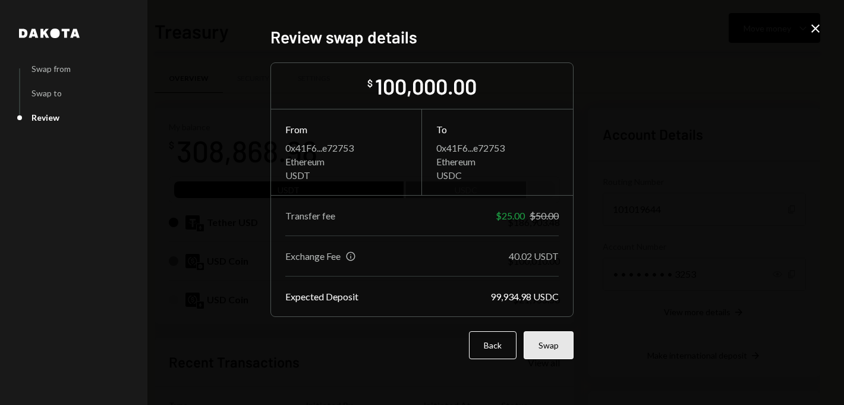
click at [562, 342] on button "Swap" at bounding box center [548, 345] width 50 height 28
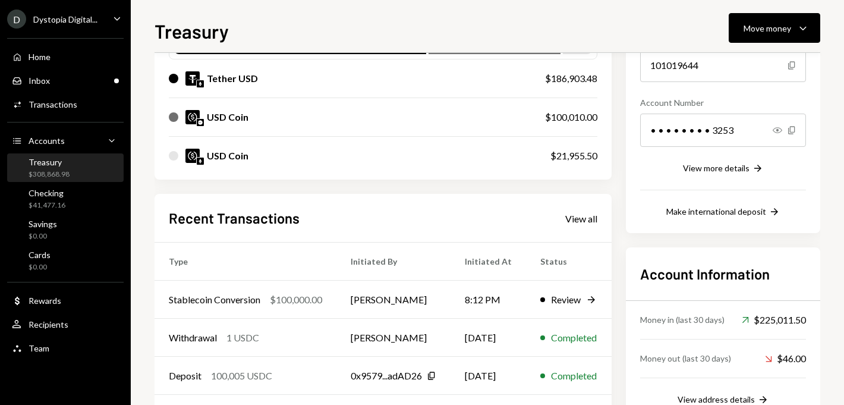
scroll to position [100, 0]
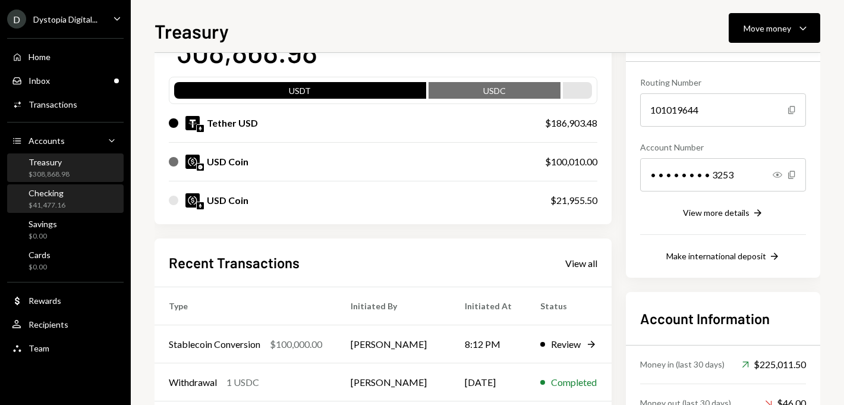
click at [77, 188] on div "Checking $41,477.16" at bounding box center [65, 199] width 107 height 23
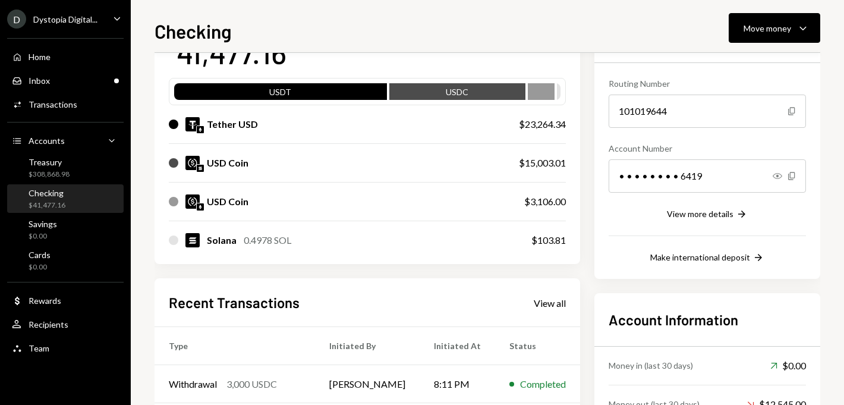
scroll to position [48, 0]
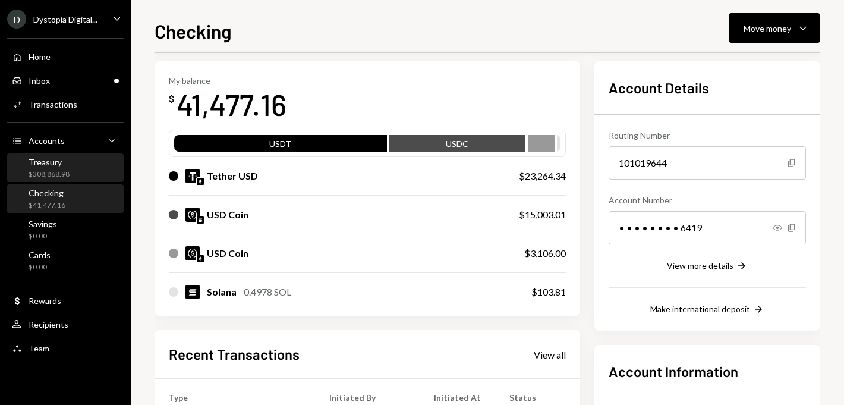
click at [70, 161] on div "Treasury $308,868.98" at bounding box center [65, 168] width 107 height 23
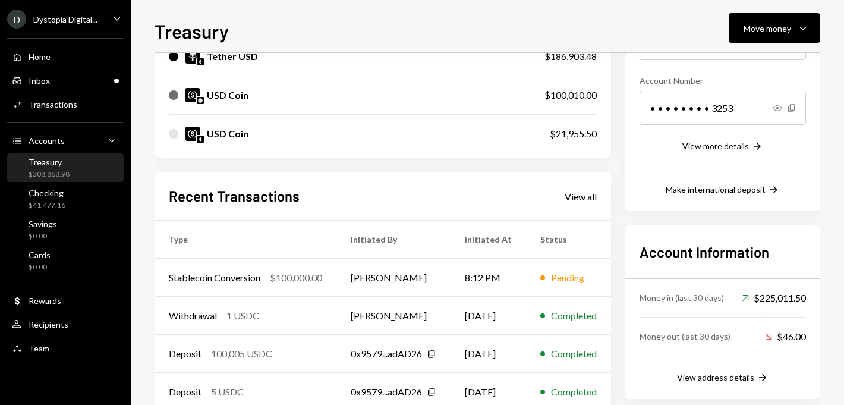
scroll to position [161, 0]
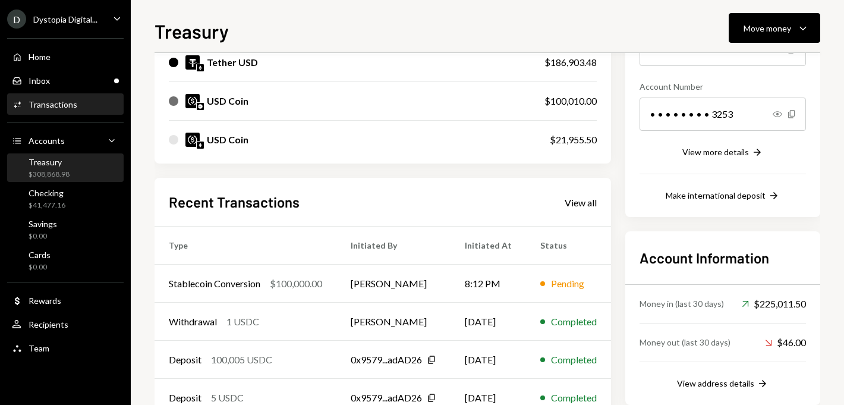
click at [46, 96] on div "Activities Transactions" at bounding box center [65, 104] width 107 height 20
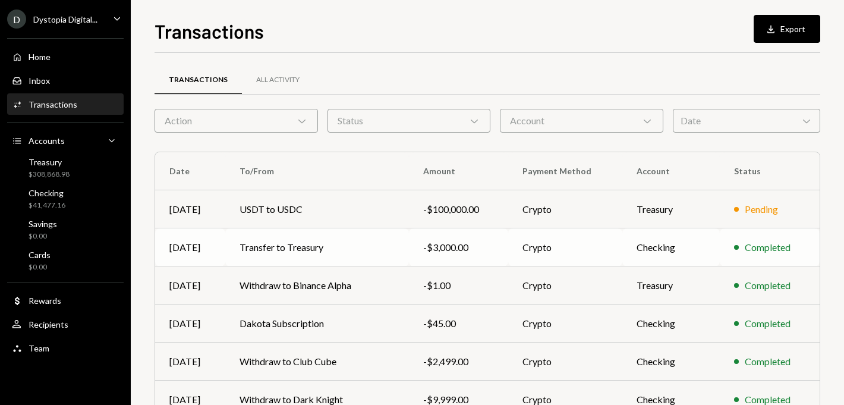
click at [256, 245] on td "Transfer to Treasury" at bounding box center [317, 247] width 184 height 38
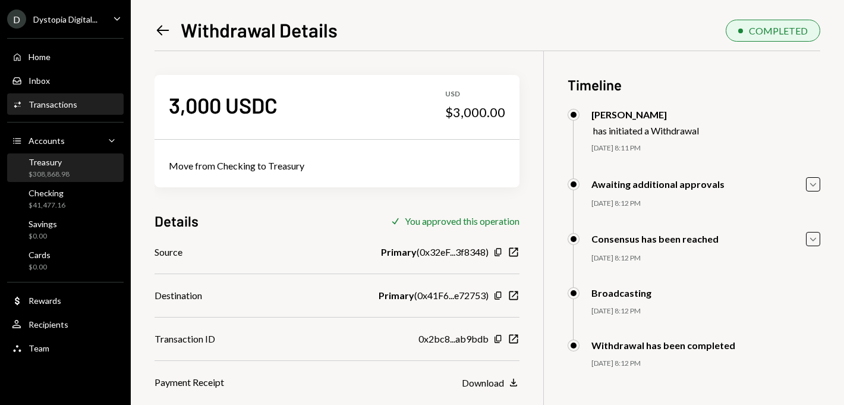
click at [46, 175] on div "$308,868.98" at bounding box center [49, 174] width 41 height 10
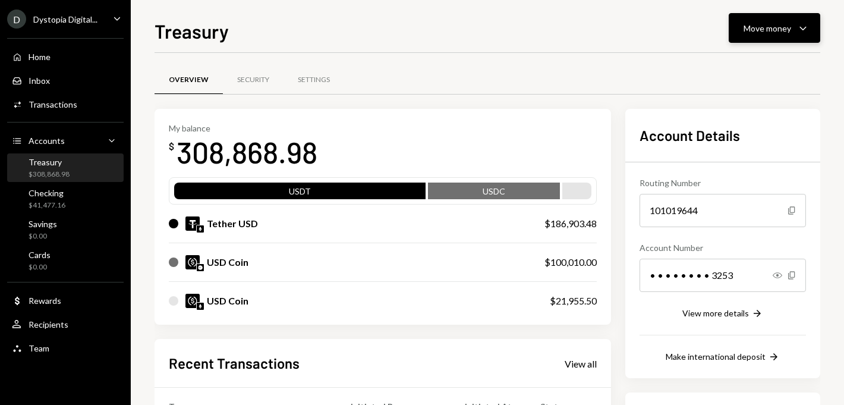
click at [775, 30] on div "Move money" at bounding box center [767, 28] width 48 height 12
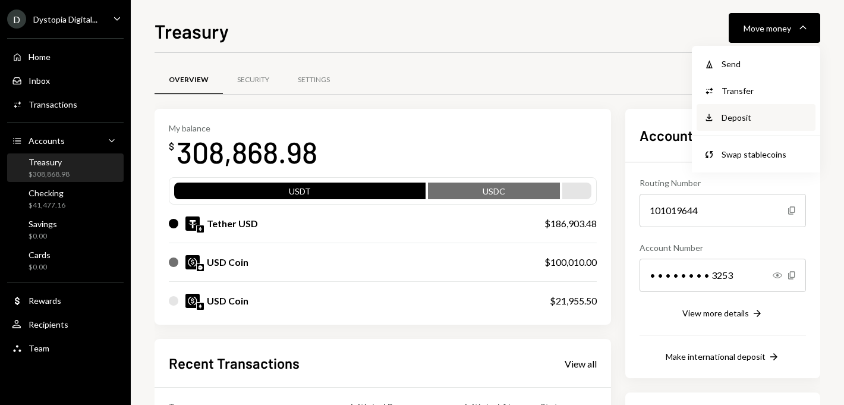
click at [752, 122] on div "Deposit" at bounding box center [764, 117] width 87 height 12
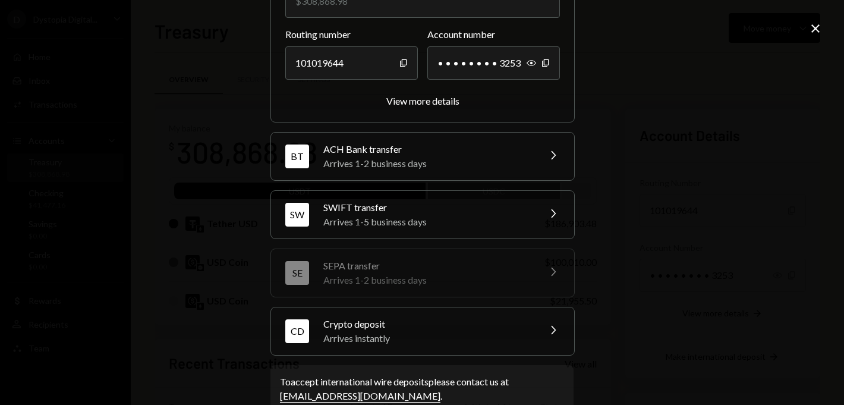
scroll to position [174, 0]
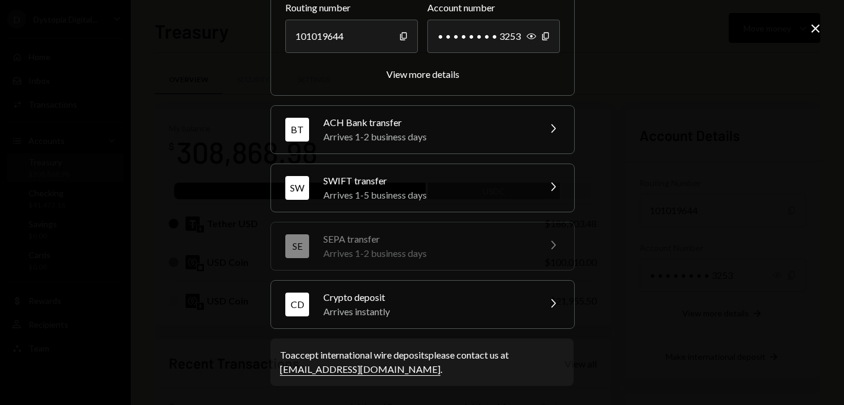
click at [456, 315] on div "Arrives instantly" at bounding box center [427, 311] width 208 height 14
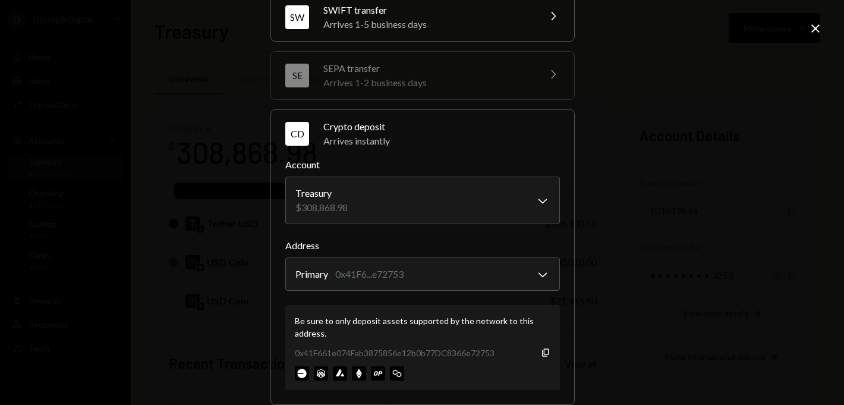
click at [817, 31] on icon "Close" at bounding box center [815, 28] width 14 height 14
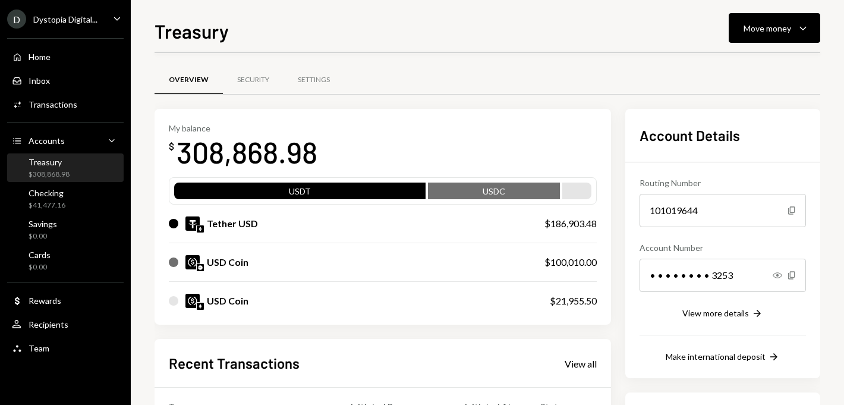
scroll to position [224, 0]
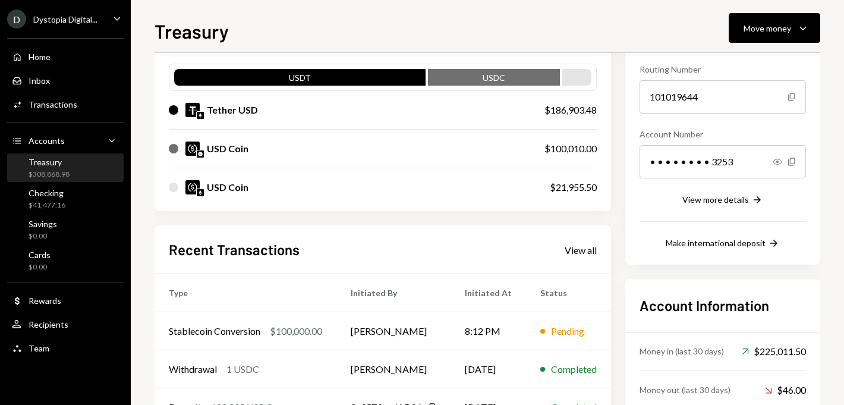
scroll to position [222, 0]
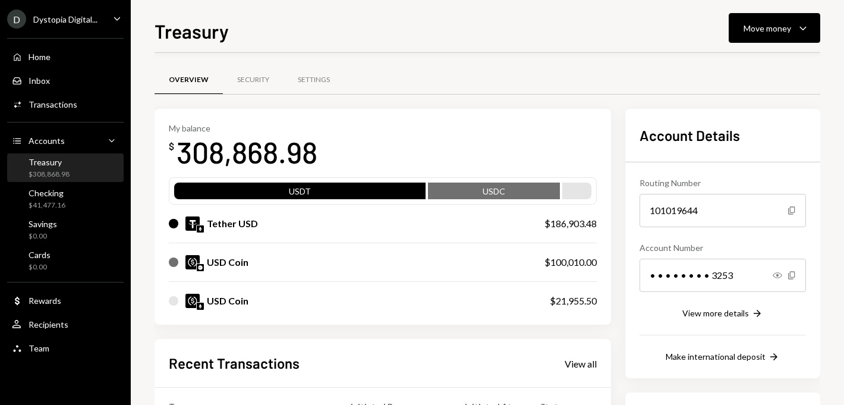
scroll to position [235, 0]
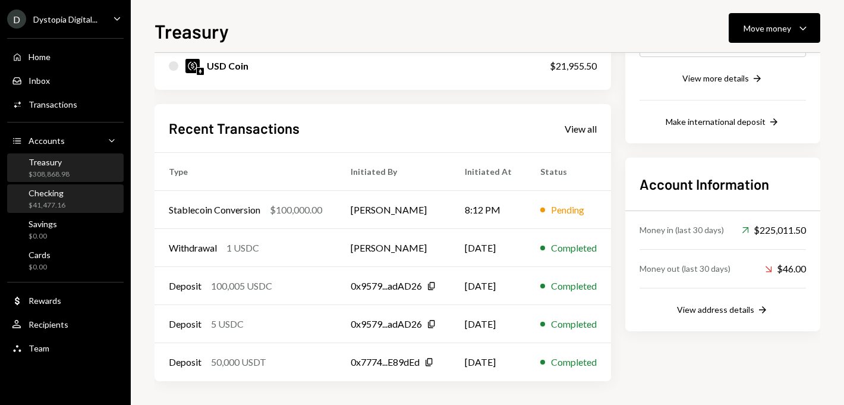
click at [81, 201] on div "Checking $41,477.16" at bounding box center [65, 199] width 107 height 23
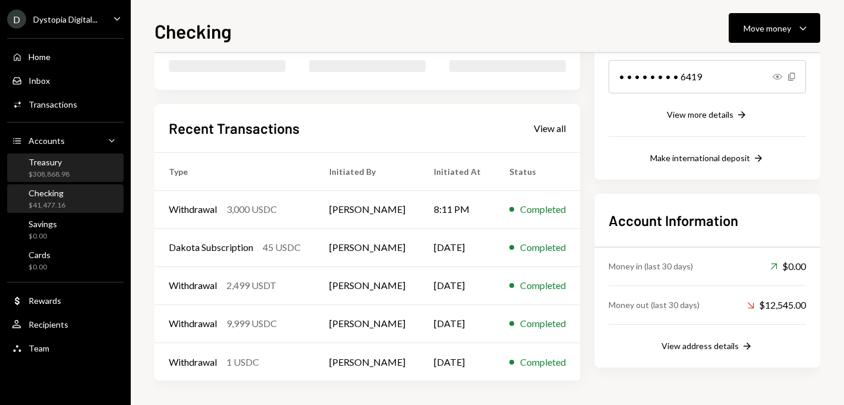
scroll to position [235, 0]
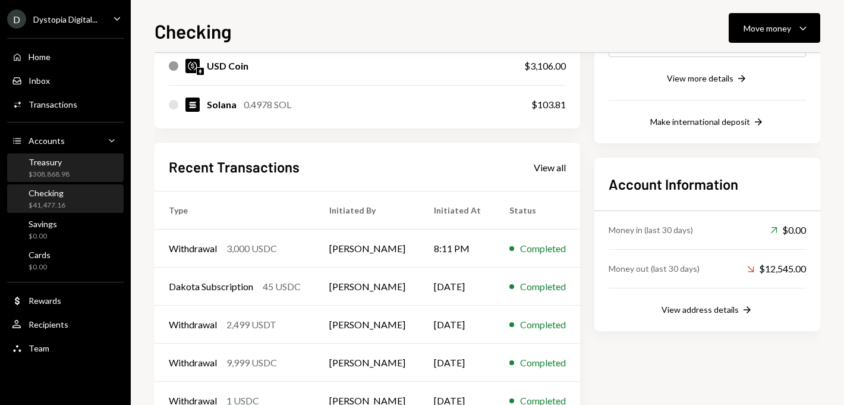
click at [70, 169] on div "Treasury $308,868.98" at bounding box center [65, 168] width 107 height 23
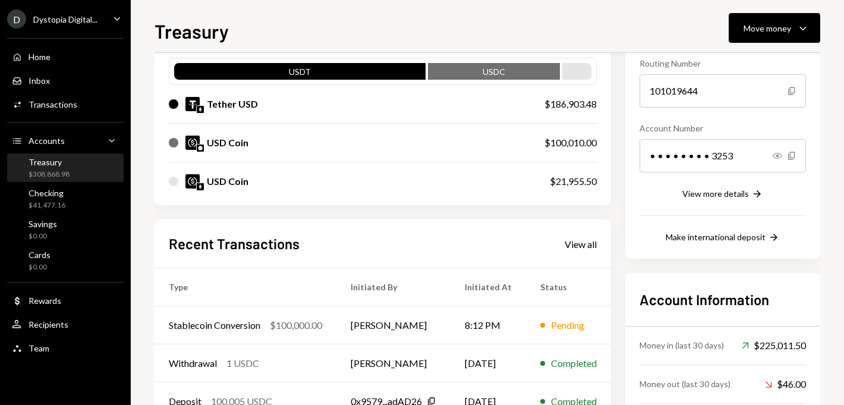
scroll to position [132, 0]
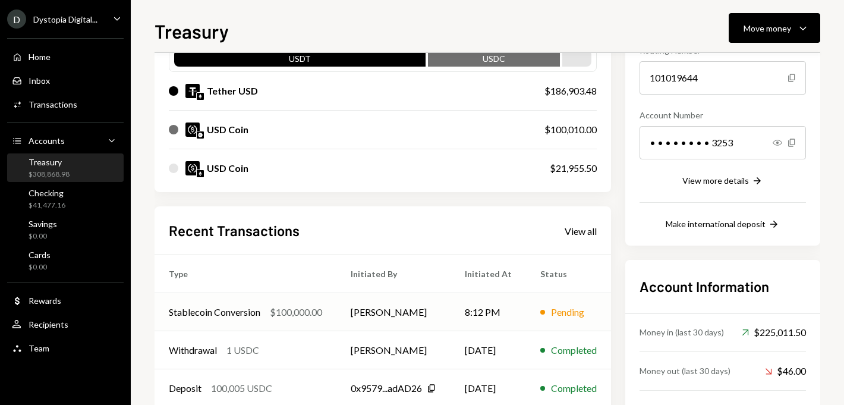
click at [367, 311] on td "[PERSON_NAME]" at bounding box center [393, 312] width 114 height 38
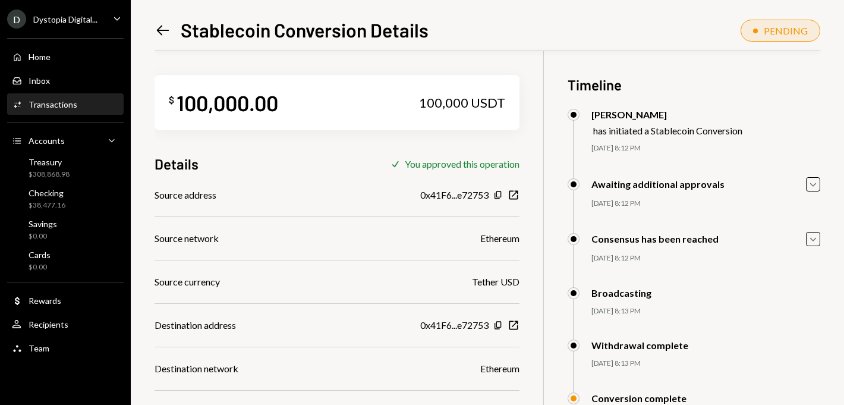
scroll to position [144, 0]
click at [87, 166] on div "Treasury $211,868.98" at bounding box center [65, 168] width 107 height 23
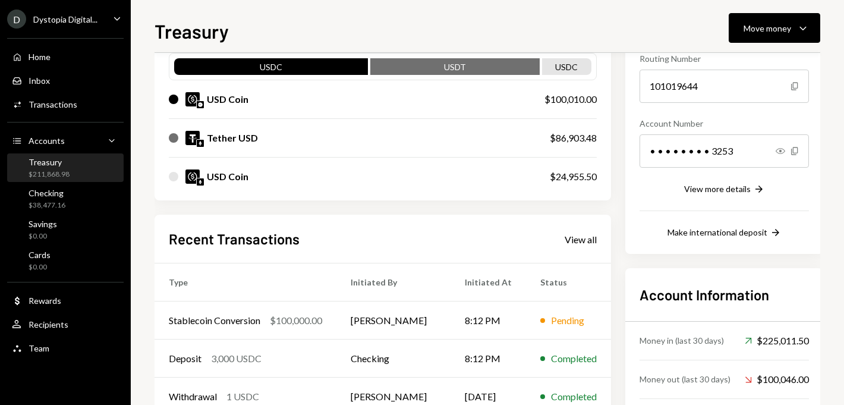
scroll to position [199, 0]
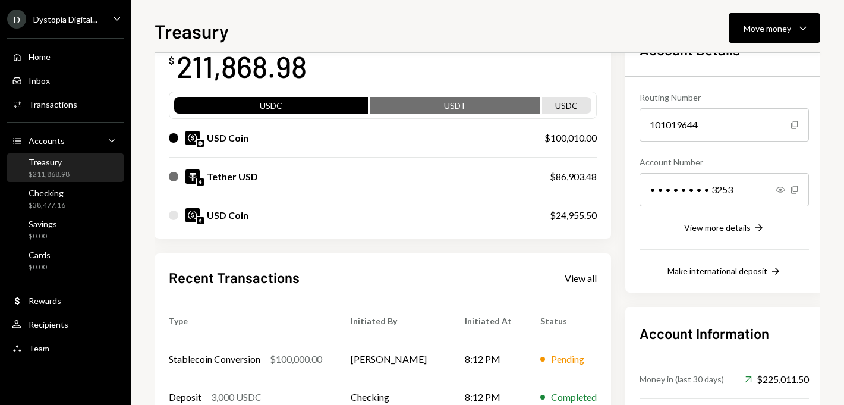
scroll to position [185, 0]
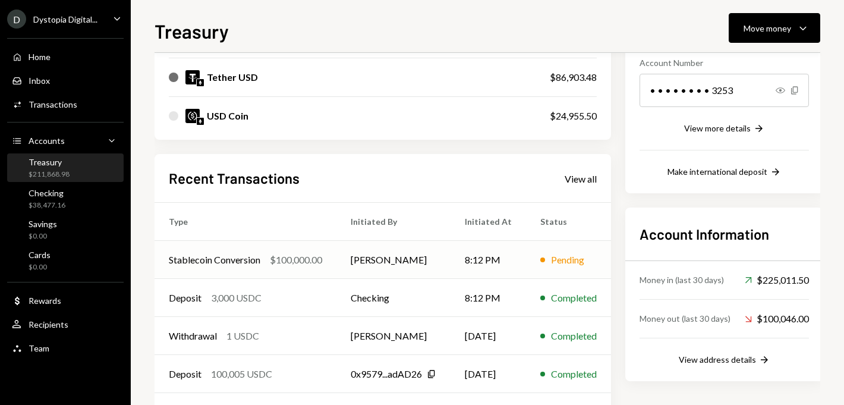
click at [401, 256] on td "[PERSON_NAME]" at bounding box center [393, 260] width 114 height 38
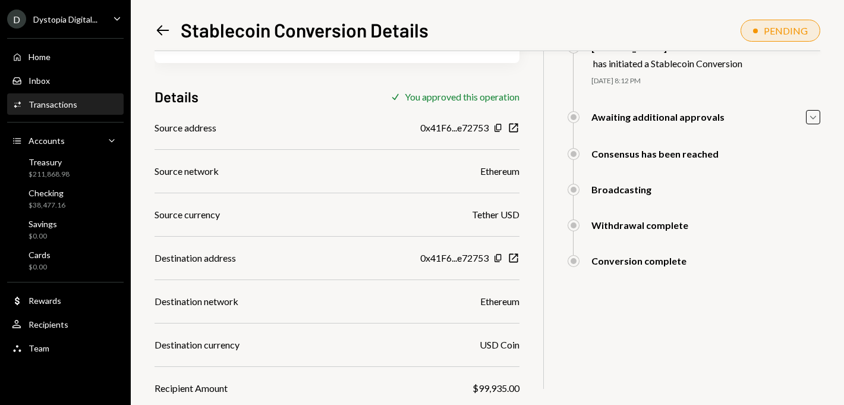
scroll to position [55, 0]
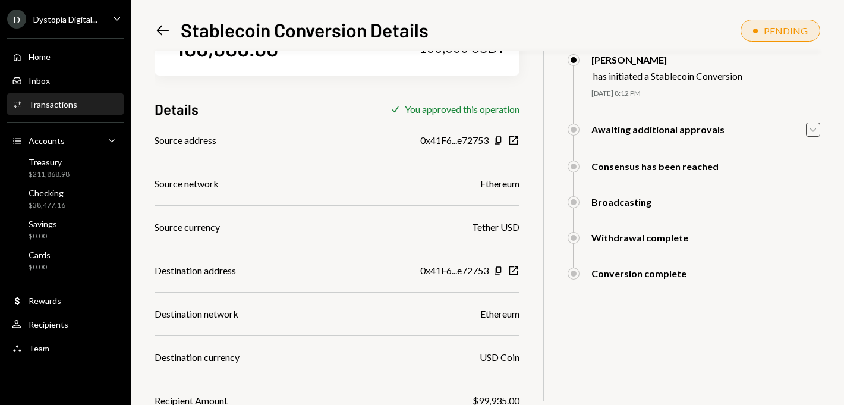
click at [810, 132] on icon "Caret Down" at bounding box center [812, 129] width 13 height 13
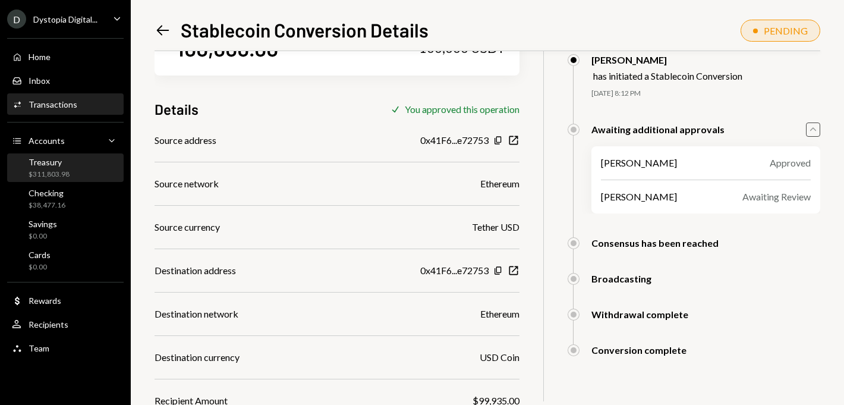
click at [59, 166] on div "Treasury" at bounding box center [49, 162] width 41 height 10
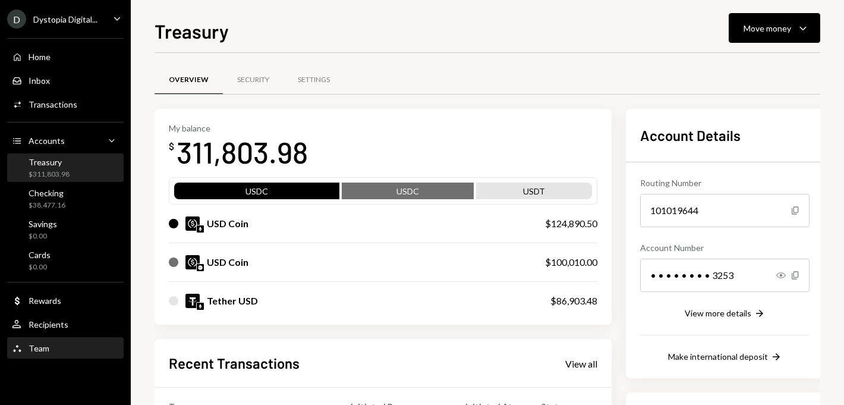
click at [58, 346] on div "Team Team" at bounding box center [65, 348] width 107 height 11
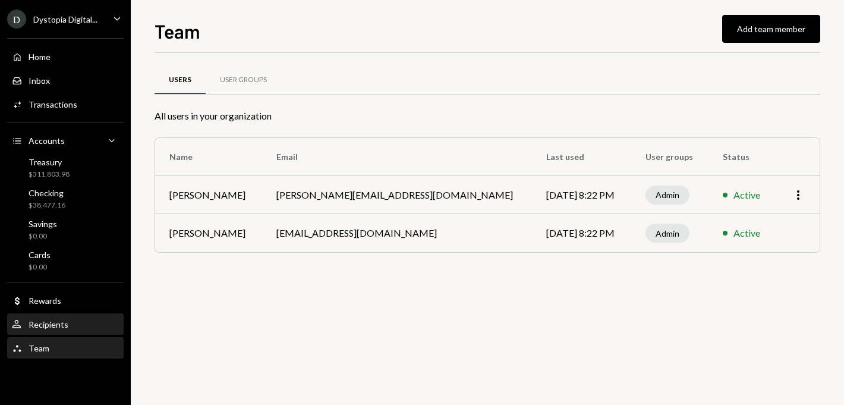
click at [54, 319] on div "Recipients" at bounding box center [49, 324] width 40 height 10
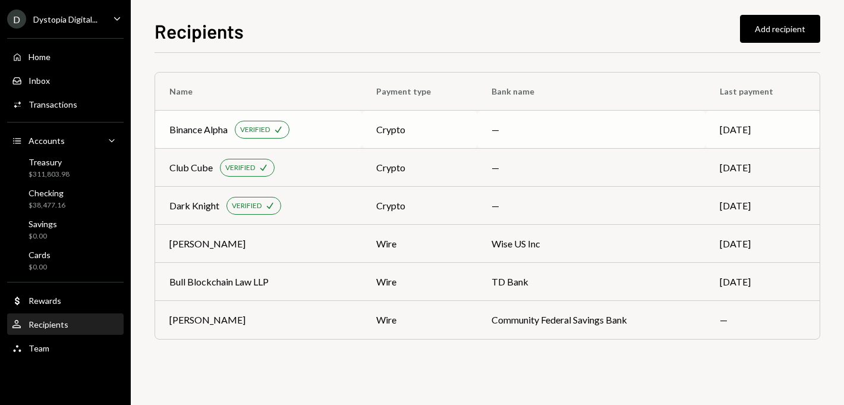
click at [348, 137] on div "Binance Alpha VERIFIED Check" at bounding box center [258, 130] width 178 height 18
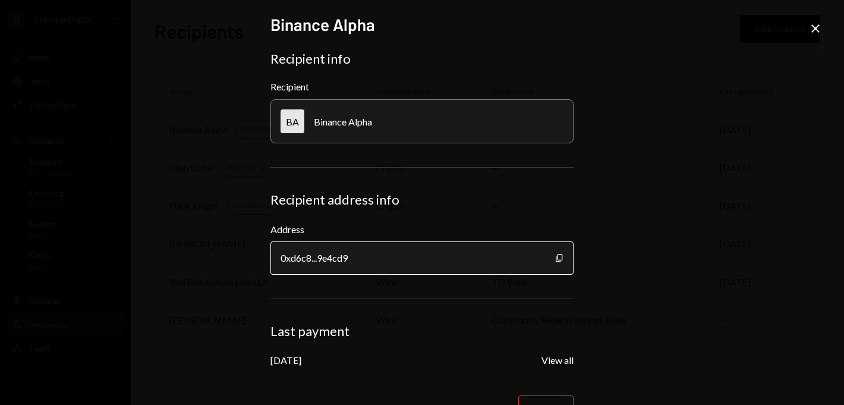
scroll to position [38, 0]
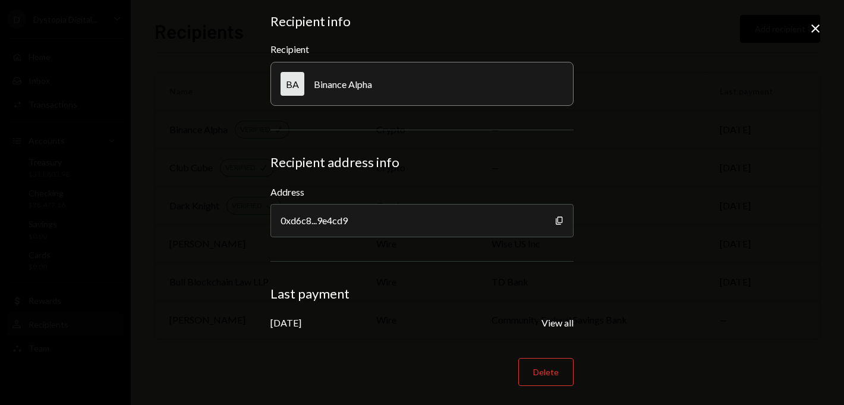
click at [346, 72] on div "BA Binance Alpha" at bounding box center [421, 84] width 303 height 44
click at [345, 89] on div "Binance Alpha" at bounding box center [343, 83] width 58 height 11
click at [552, 319] on button "View all" at bounding box center [557, 323] width 32 height 12
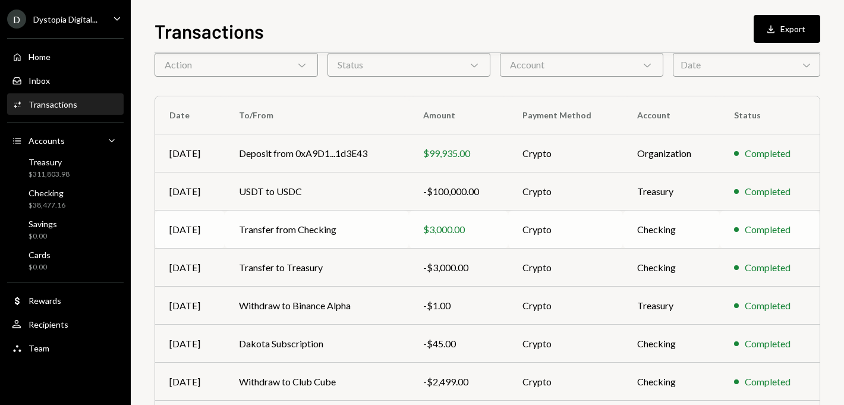
scroll to position [68, 0]
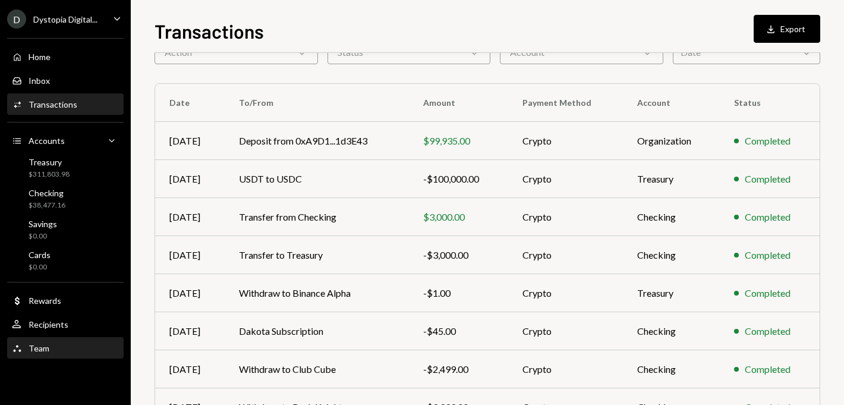
click at [49, 343] on div "Team Team" at bounding box center [65, 348] width 107 height 11
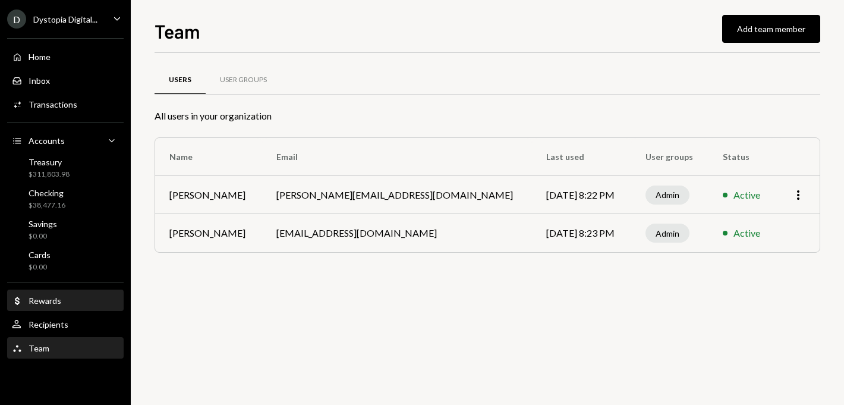
click at [50, 302] on div "Rewards" at bounding box center [45, 300] width 33 height 10
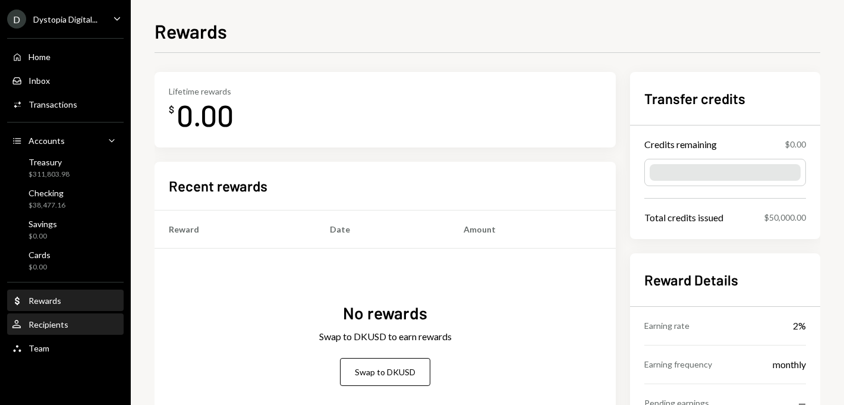
click at [43, 331] on div "User Recipients" at bounding box center [65, 324] width 107 height 20
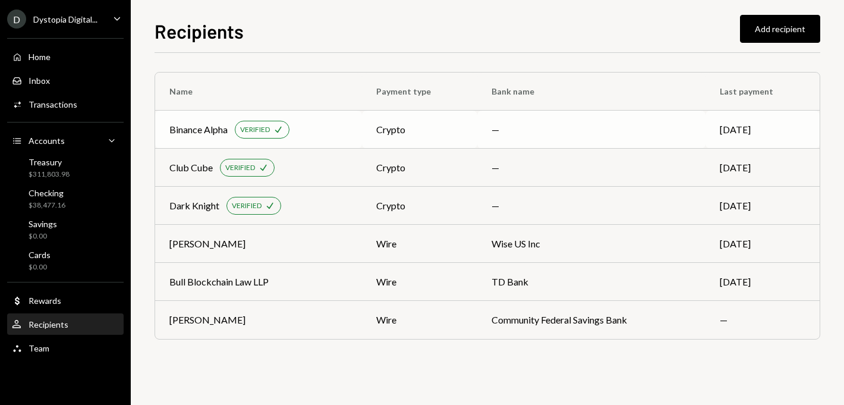
click at [211, 132] on div "Binance Alpha" at bounding box center [198, 129] width 58 height 14
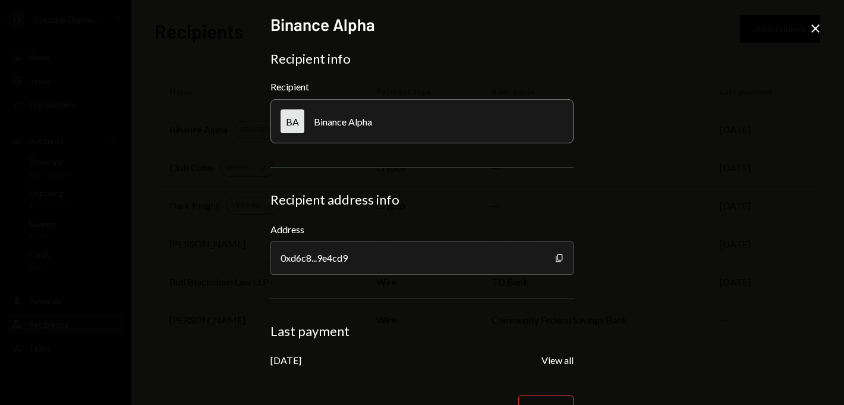
click at [307, 113] on div "BA Binance Alpha" at bounding box center [421, 121] width 303 height 44
click at [295, 117] on div "BA" at bounding box center [292, 121] width 24 height 24
click at [334, 118] on div "Binance Alpha" at bounding box center [343, 121] width 58 height 11
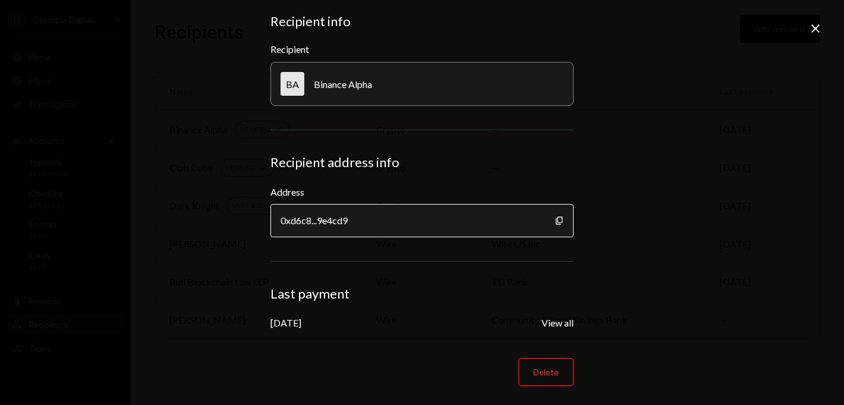
click at [342, 212] on div "0xd6c8...9e4cd9" at bounding box center [421, 220] width 303 height 33
click at [367, 215] on div "0xd6c8...9e4cd9" at bounding box center [421, 220] width 303 height 33
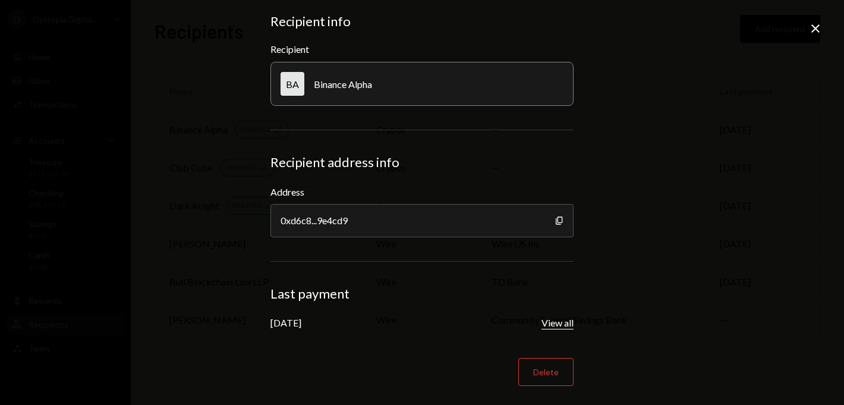
click at [545, 317] on button "View all" at bounding box center [557, 323] width 32 height 12
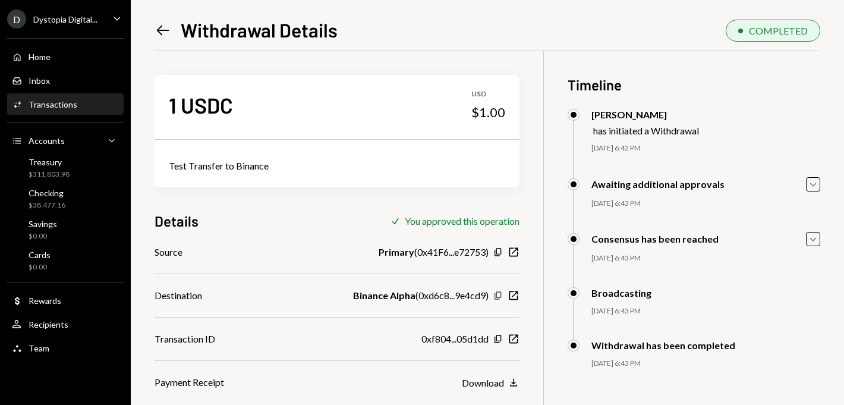
click at [499, 294] on icon "Copy" at bounding box center [498, 296] width 10 height 10
click at [57, 176] on div "$311,803.98" at bounding box center [49, 174] width 41 height 10
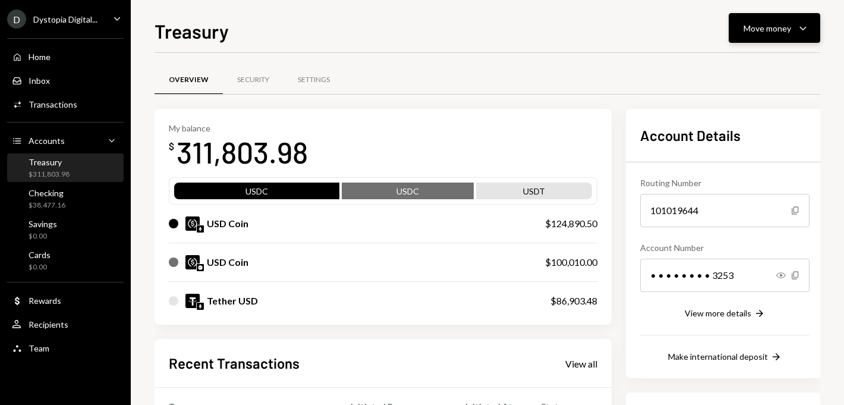
click at [767, 26] on div "Move money" at bounding box center [767, 28] width 48 height 12
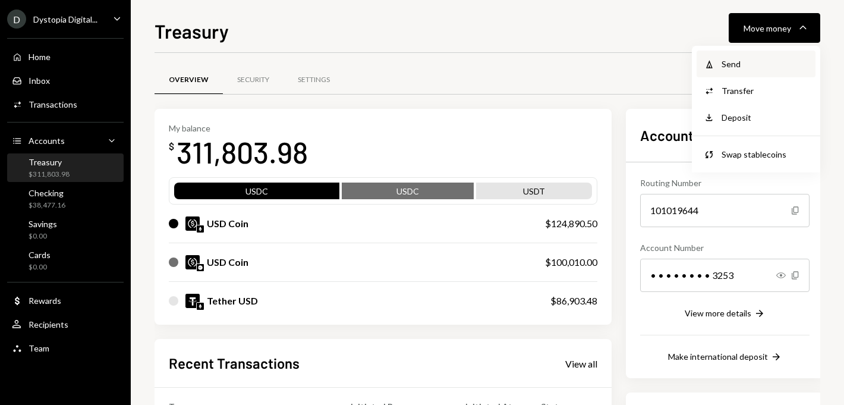
click at [739, 68] on div "Send" at bounding box center [764, 64] width 87 height 12
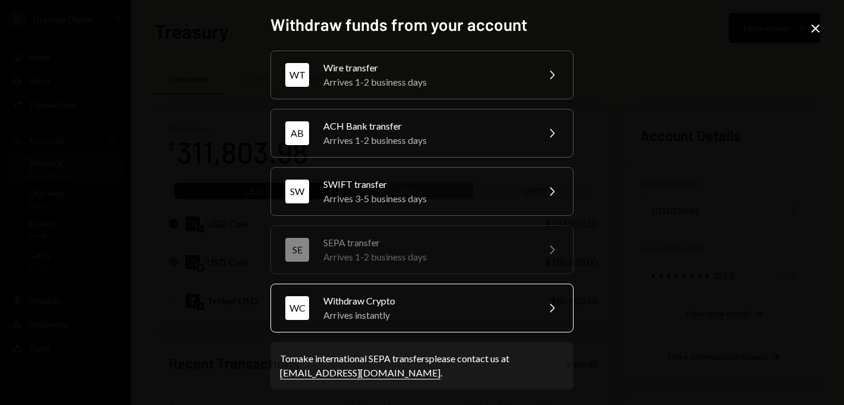
click at [449, 297] on div "Withdraw Crypto" at bounding box center [426, 300] width 207 height 14
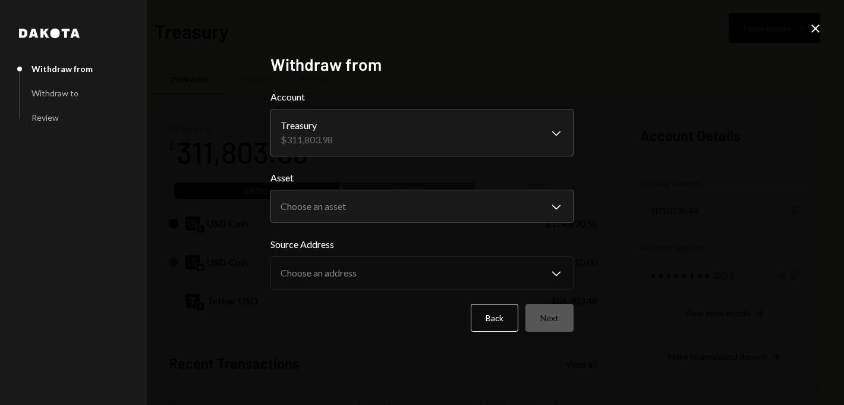
click at [345, 225] on form "**********" at bounding box center [421, 211] width 303 height 242
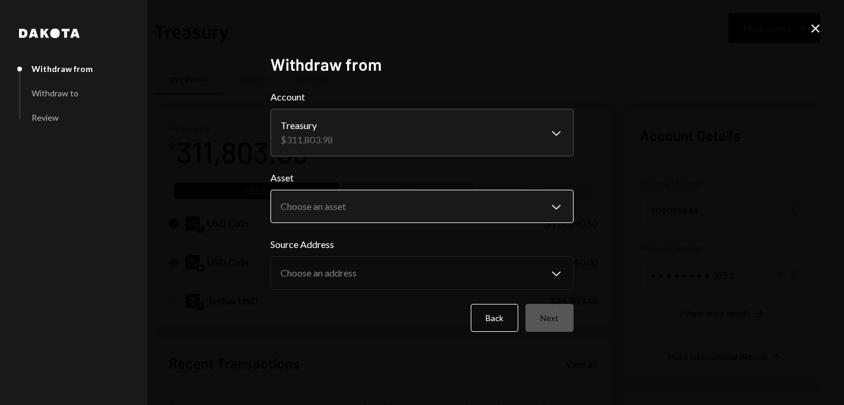
click at [343, 214] on body "D Dystopia Digital... Caret Down Home Home Inbox Inbox Activities Transactions …" at bounding box center [422, 202] width 844 height 405
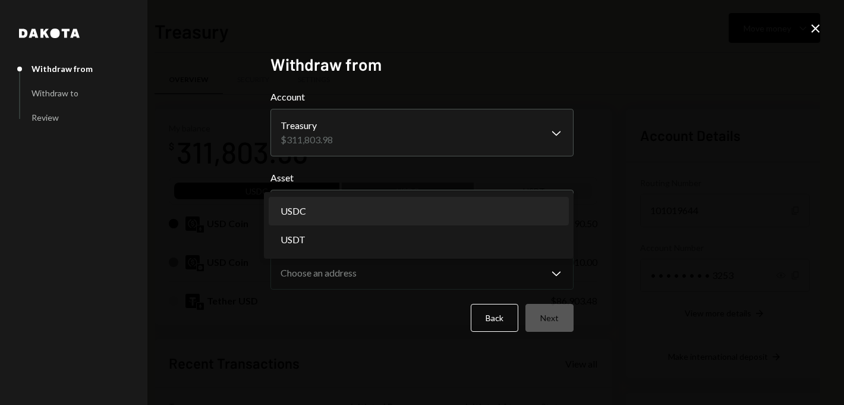
select select "****"
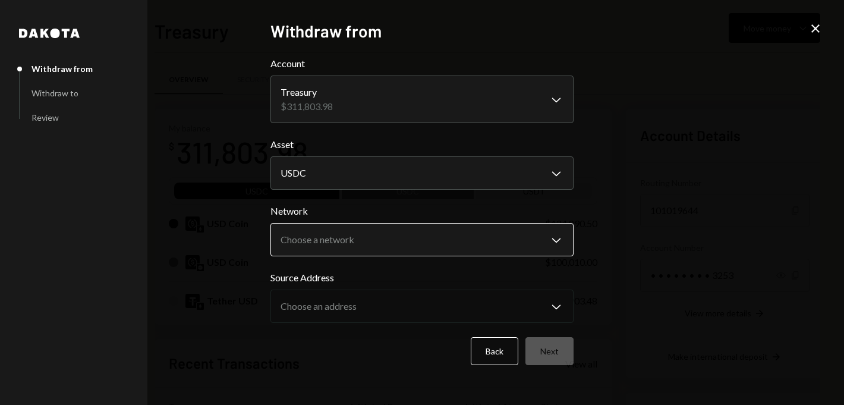
click at [341, 242] on body "D Dystopia Digital... Caret Down Home Home Inbox Inbox Activities Transactions …" at bounding box center [422, 202] width 844 height 405
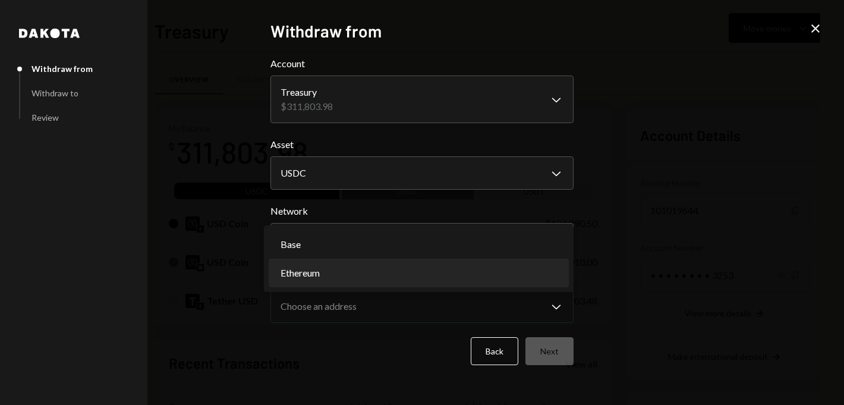
select select "**********"
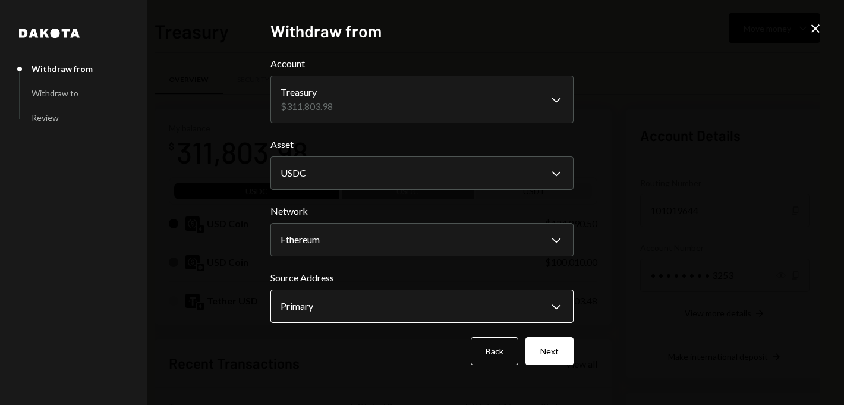
click at [331, 305] on body "D Dystopia Digital... Caret Down Home Home Inbox Inbox Activities Transactions …" at bounding box center [422, 202] width 844 height 405
click at [545, 358] on button "Next" at bounding box center [549, 351] width 48 height 28
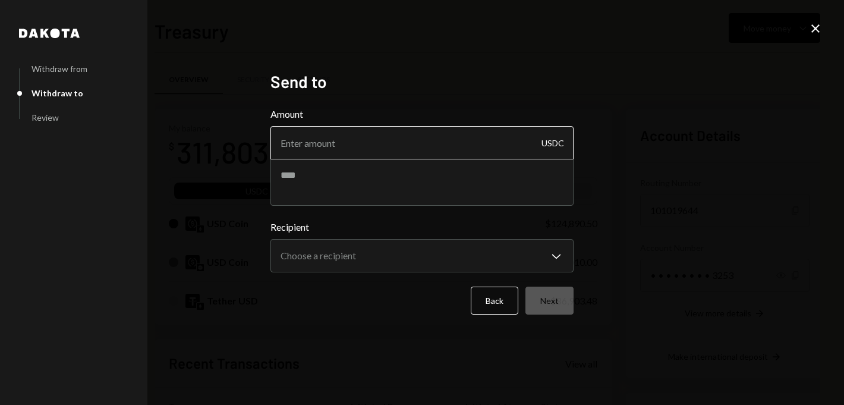
click at [395, 151] on input "Amount" at bounding box center [421, 142] width 303 height 33
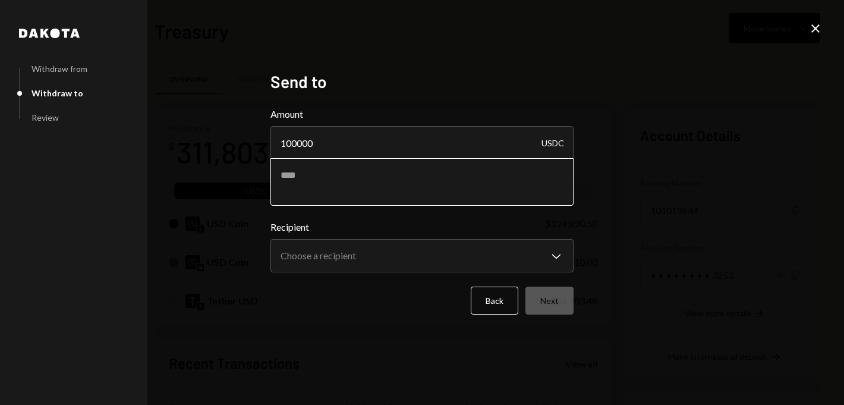
type input "100000"
click at [354, 178] on textarea at bounding box center [421, 182] width 303 height 48
type textarea "**********"
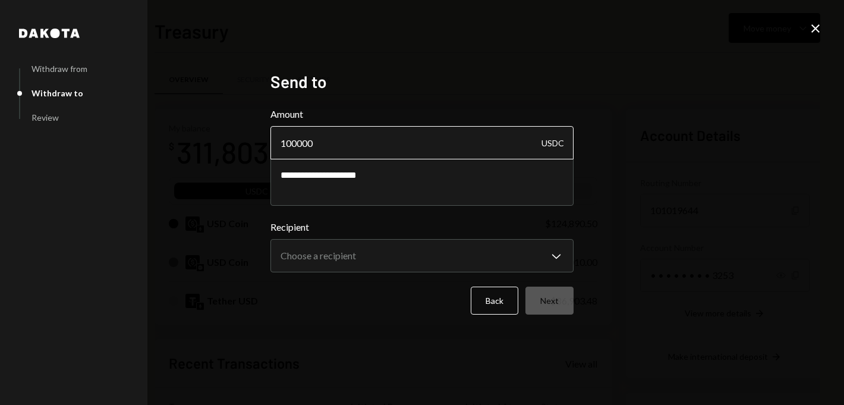
click at [313, 143] on input "100000" at bounding box center [421, 142] width 303 height 33
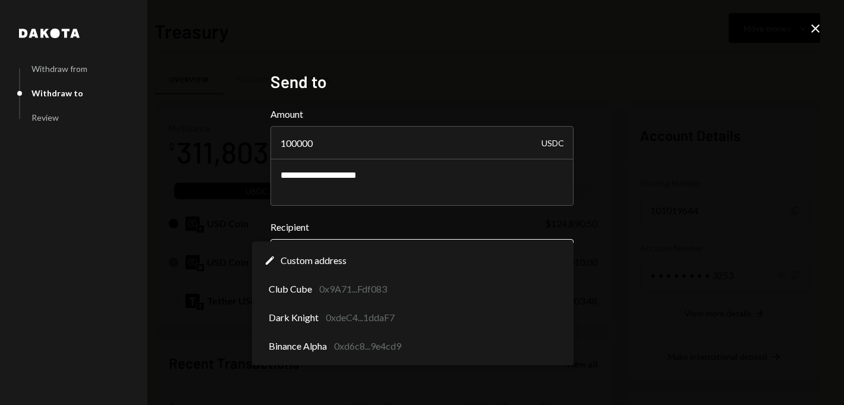
click at [357, 265] on body "D Dystopia Digital... Caret Down Home Home Inbox Inbox Activities Transactions …" at bounding box center [422, 202] width 844 height 405
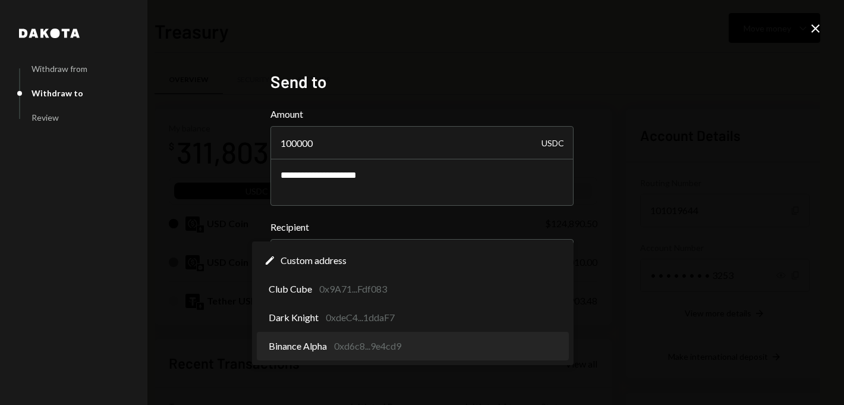
select select "**********"
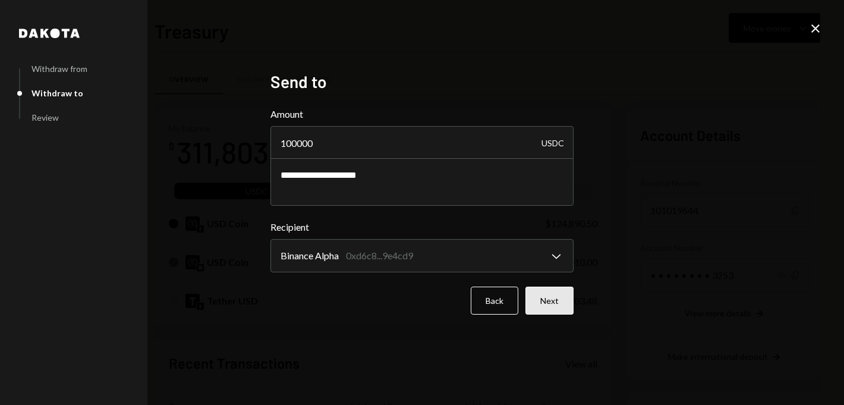
click at [541, 297] on button "Next" at bounding box center [549, 300] width 48 height 28
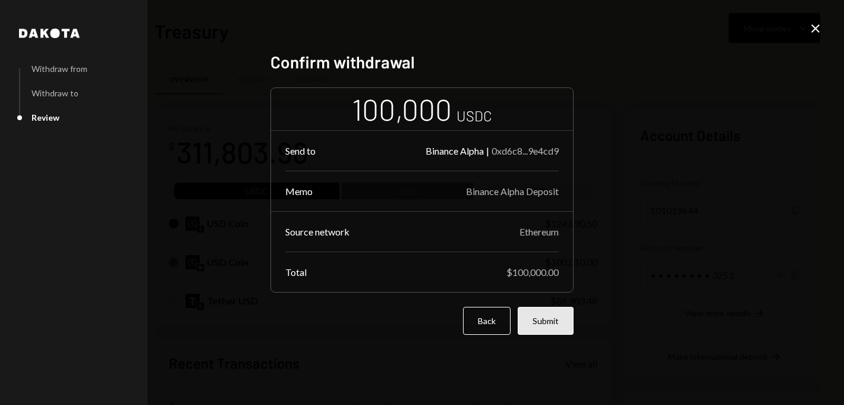
click at [541, 315] on button "Submit" at bounding box center [545, 321] width 56 height 28
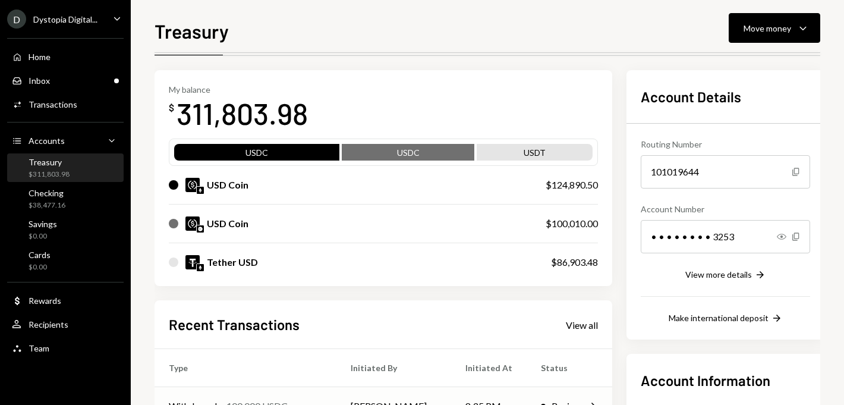
scroll to position [29, 0]
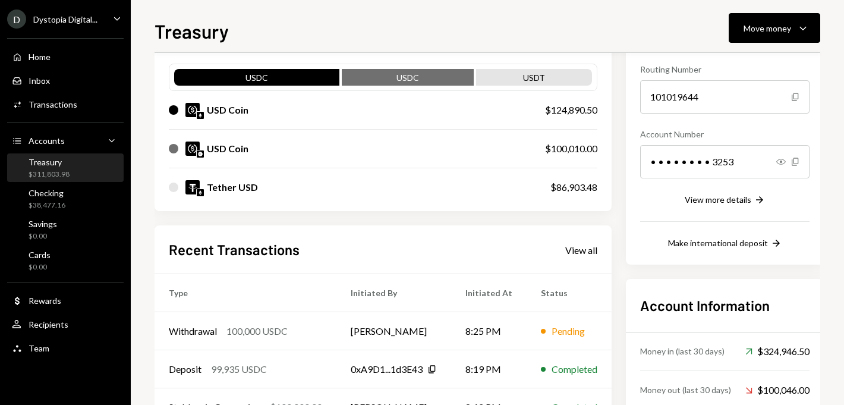
scroll to position [200, 0]
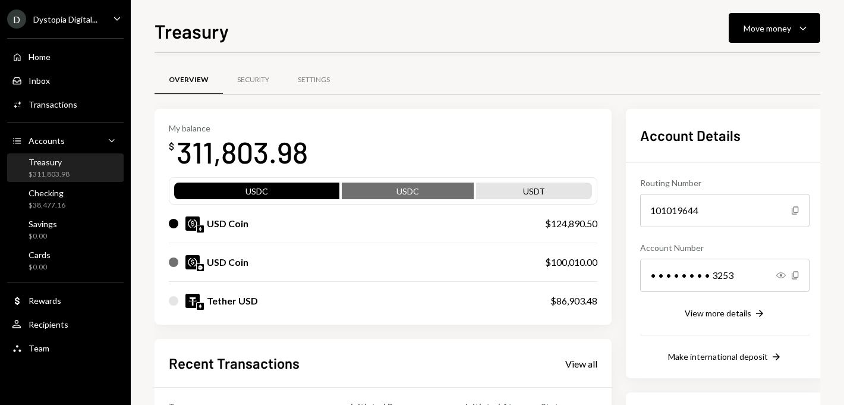
scroll to position [140, 0]
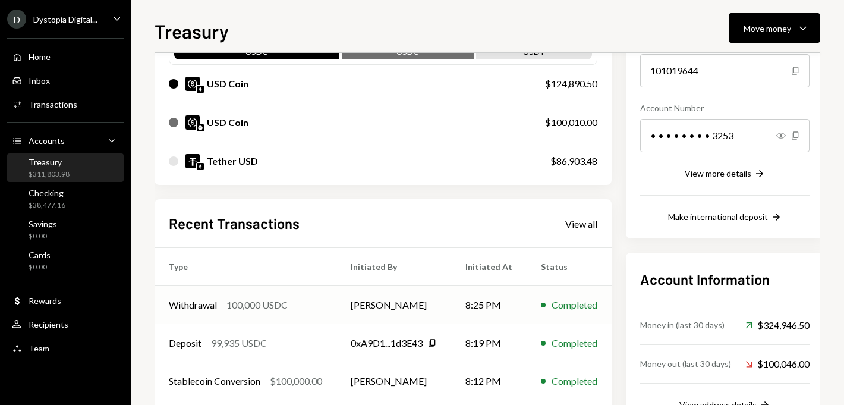
click at [386, 309] on td "[PERSON_NAME]" at bounding box center [393, 305] width 115 height 38
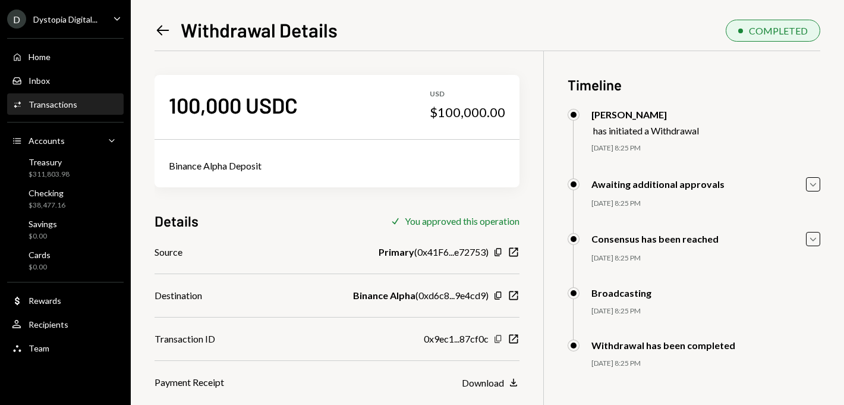
click at [501, 334] on icon "Copy" at bounding box center [498, 339] width 10 height 10
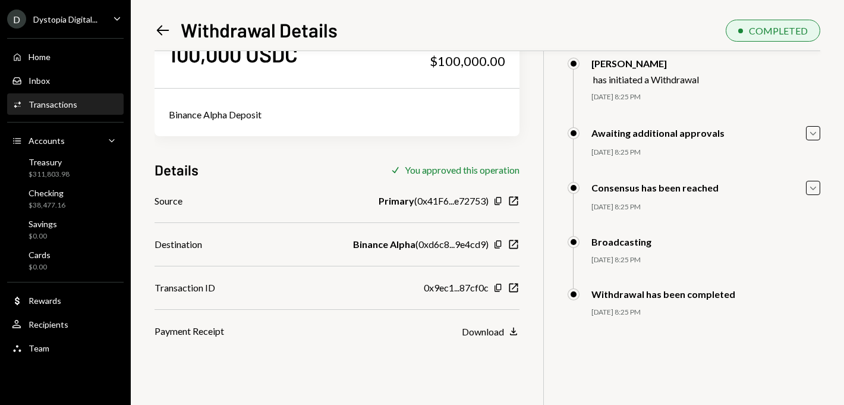
click at [160, 29] on icon "Left Arrow" at bounding box center [162, 30] width 17 height 17
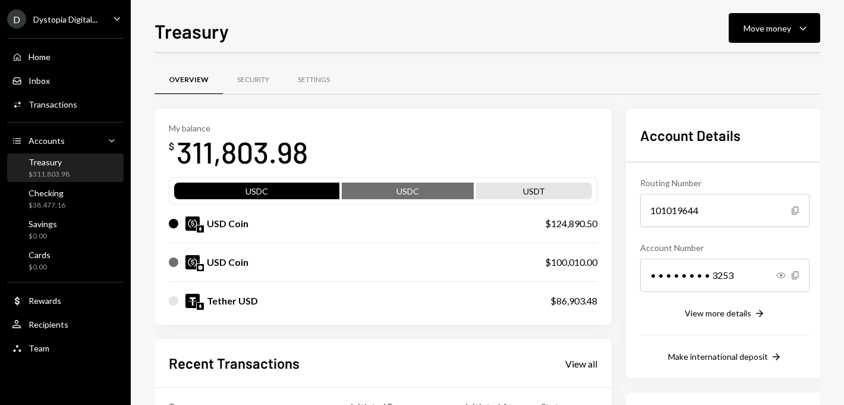
scroll to position [231, 0]
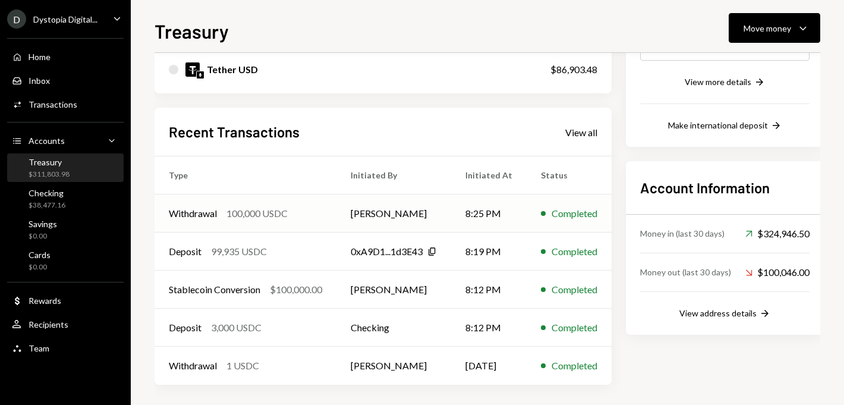
click at [367, 209] on td "[PERSON_NAME]" at bounding box center [393, 213] width 115 height 38
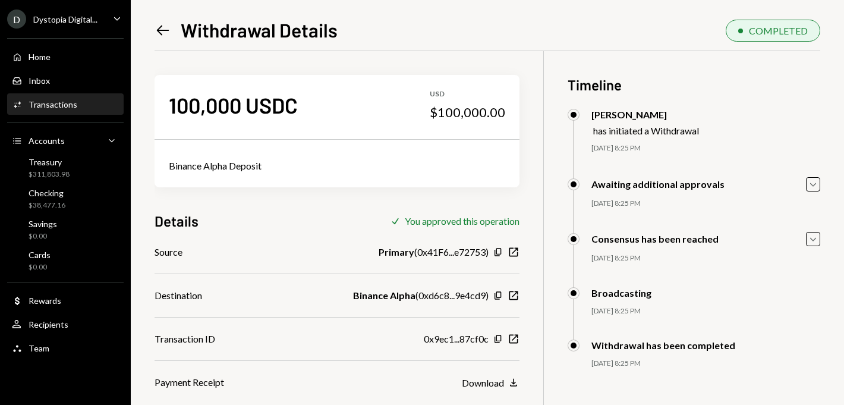
click at [491, 339] on div "0x9ec1...87cf0c Copy New Window" at bounding box center [472, 338] width 96 height 14
click at [497, 336] on icon "Copy" at bounding box center [498, 339] width 10 height 10
click at [52, 24] on div "Dystopia Digital..." at bounding box center [65, 19] width 64 height 10
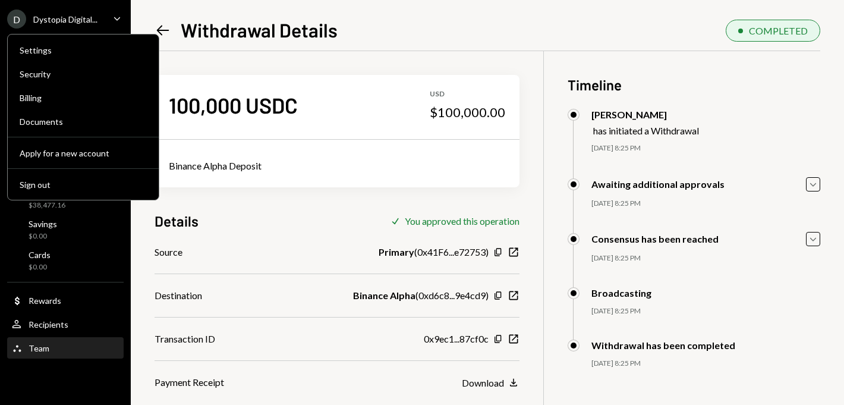
click at [42, 351] on div "Team" at bounding box center [39, 348] width 21 height 10
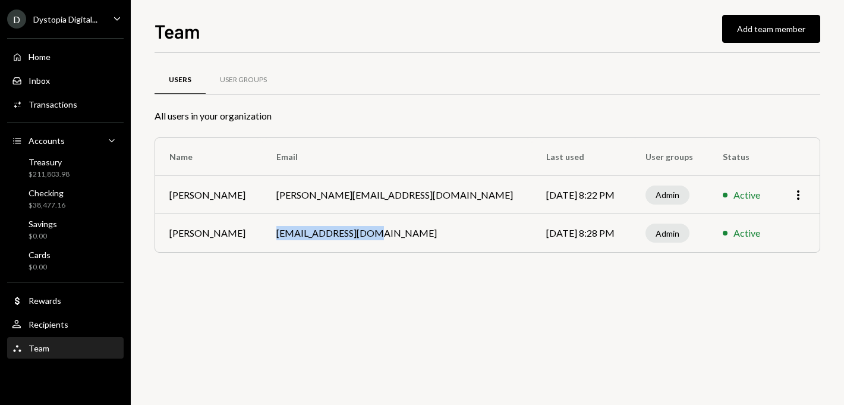
drag, startPoint x: 373, startPoint y: 232, endPoint x: 265, endPoint y: 230, distance: 108.1
click at [265, 230] on td "[EMAIL_ADDRESS][DOMAIN_NAME]" at bounding box center [397, 233] width 270 height 38
click at [237, 80] on div "User Groups" at bounding box center [243, 80] width 47 height 10
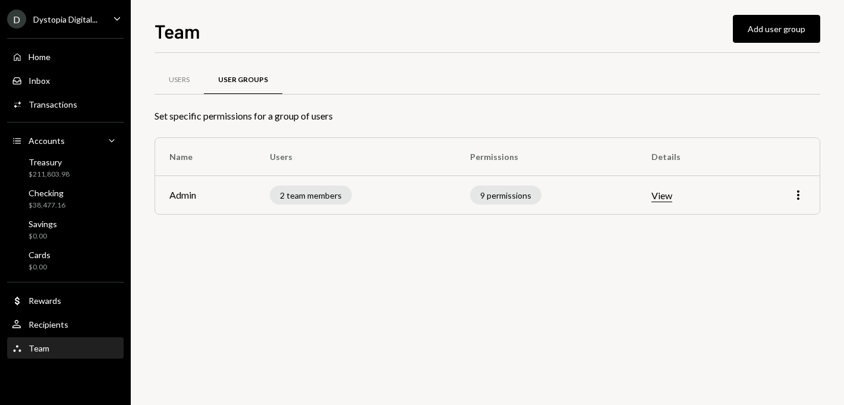
click at [178, 95] on div "Users User Groups" at bounding box center [486, 87] width 665 height 44
click at [172, 84] on div "Users" at bounding box center [179, 80] width 21 height 10
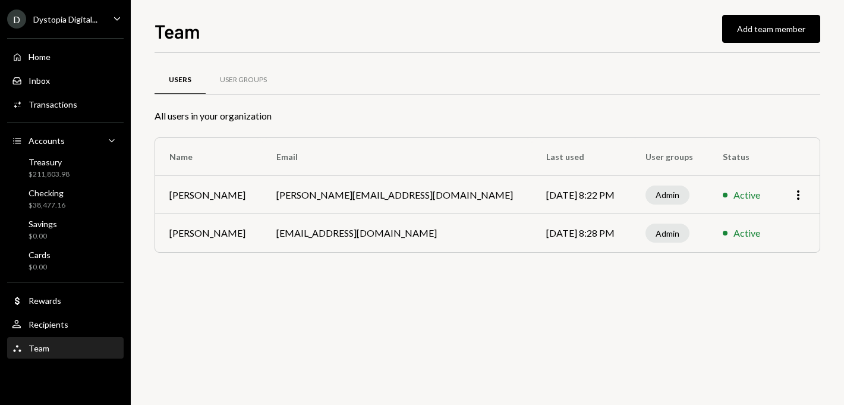
click at [75, 10] on div "D Dystopia Digital..." at bounding box center [52, 19] width 90 height 19
click at [311, 35] on div "Team Add team member" at bounding box center [486, 30] width 665 height 26
click at [81, 177] on div "Treasury $211,803.98" at bounding box center [65, 168] width 107 height 23
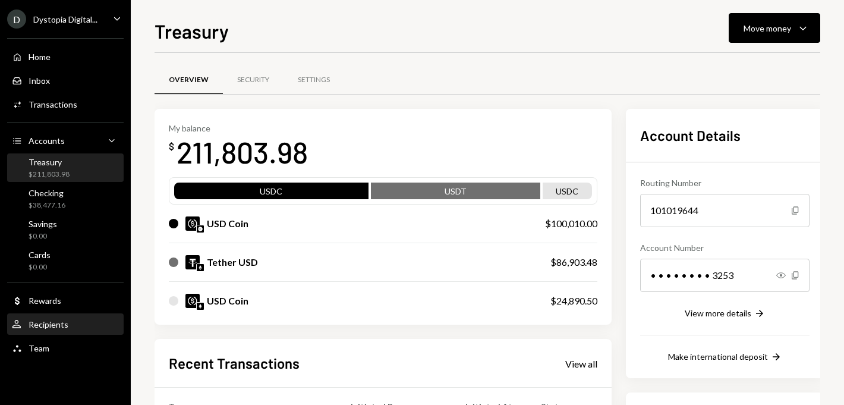
click at [49, 323] on div "Recipients" at bounding box center [49, 324] width 40 height 10
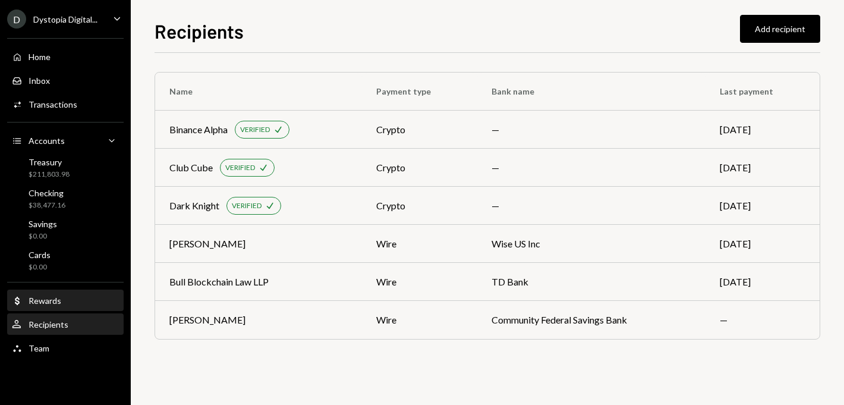
click at [59, 295] on div "Dollar Rewards" at bounding box center [36, 300] width 49 height 11
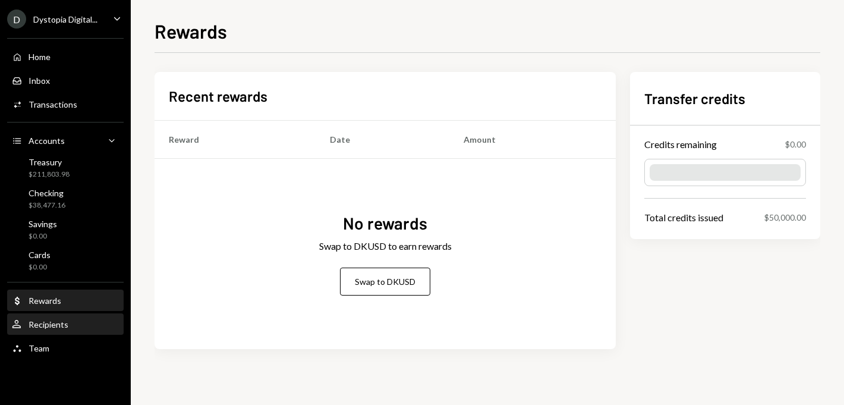
click at [67, 320] on div "Recipients" at bounding box center [49, 324] width 40 height 10
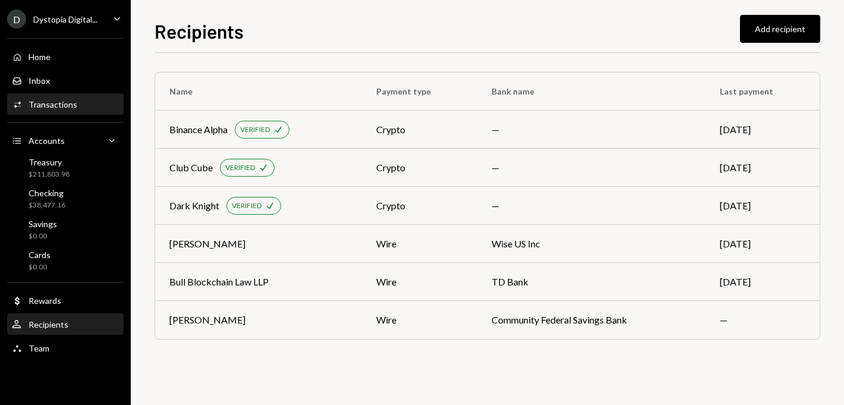
click at [75, 108] on div "Activities Transactions" at bounding box center [65, 104] width 107 height 11
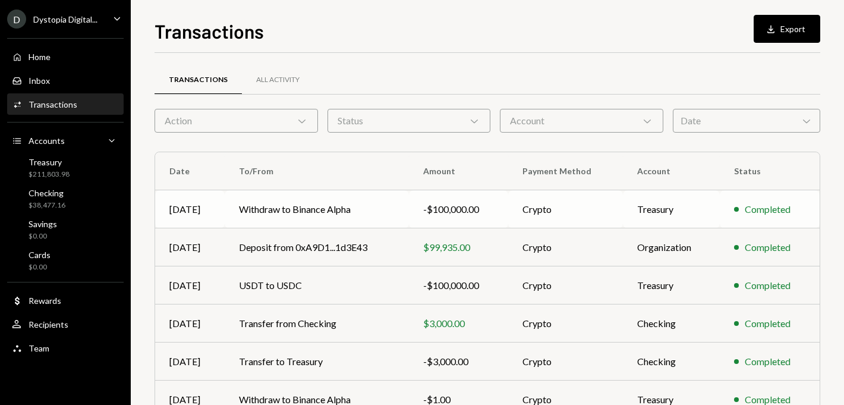
click at [263, 216] on td "Withdraw to Binance Alpha" at bounding box center [317, 209] width 184 height 38
